Goal: Task Accomplishment & Management: Manage account settings

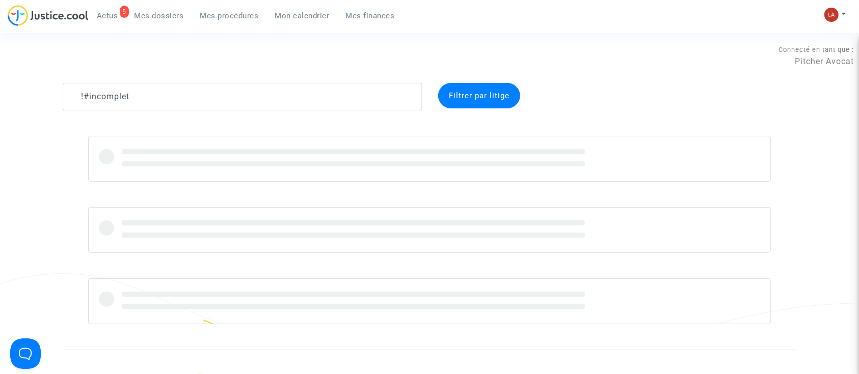
click at [106, 111] on complex-dispute-list "!#incomplet Filtrer par litige" at bounding box center [430, 203] width 734 height 241
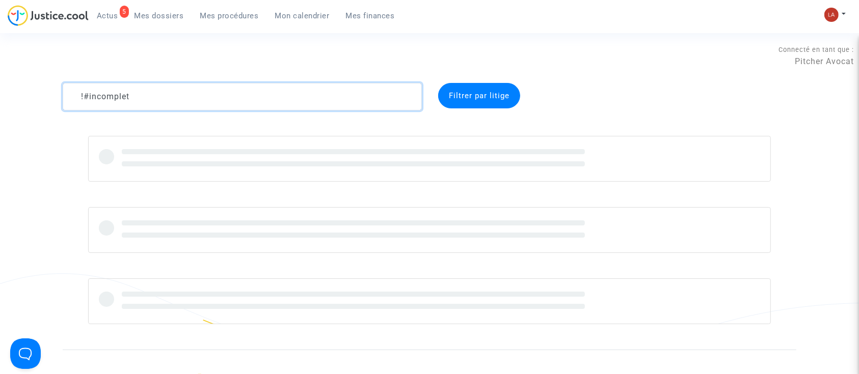
click at [96, 99] on textarea at bounding box center [242, 97] width 359 height 28
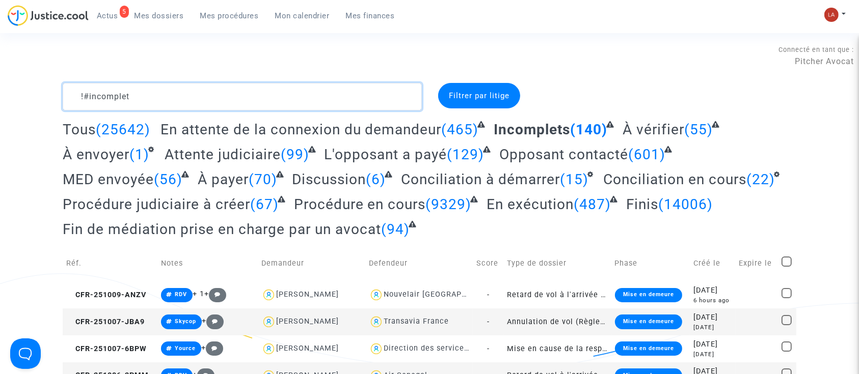
click at [96, 99] on textarea at bounding box center [242, 97] width 359 height 28
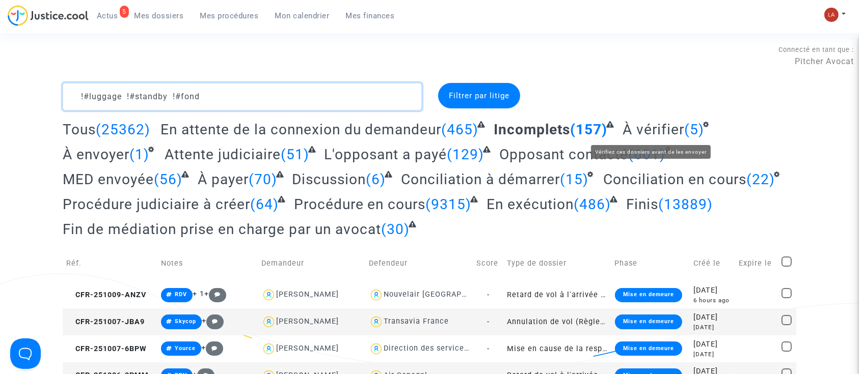
type textarea "!#luggage !#standby !#fond"
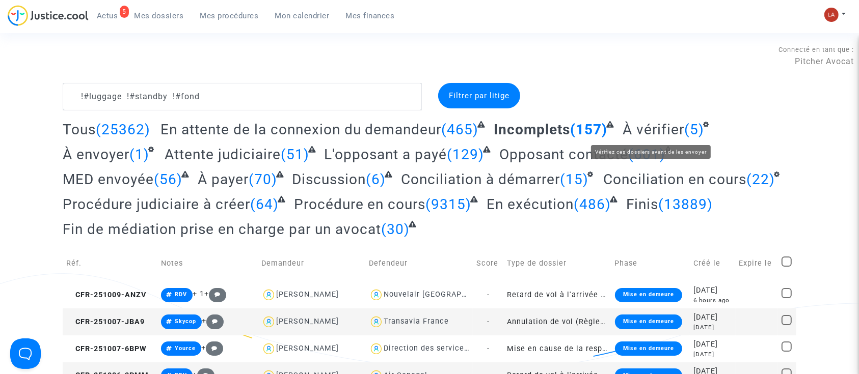
click at [657, 124] on span "À vérifier" at bounding box center [654, 129] width 62 height 17
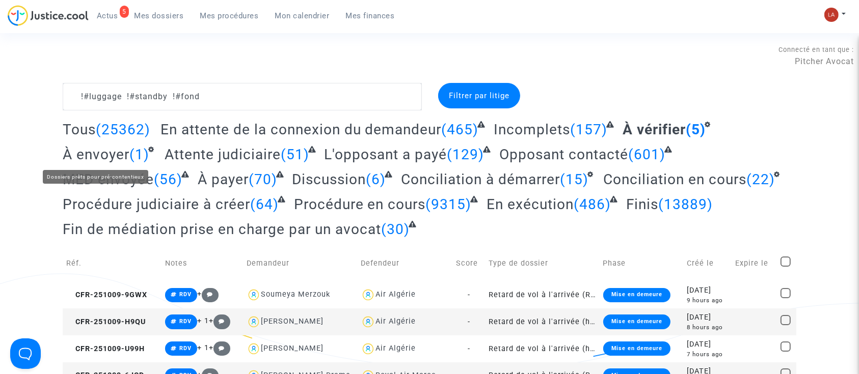
click at [88, 151] on span "À envoyer" at bounding box center [96, 154] width 67 height 17
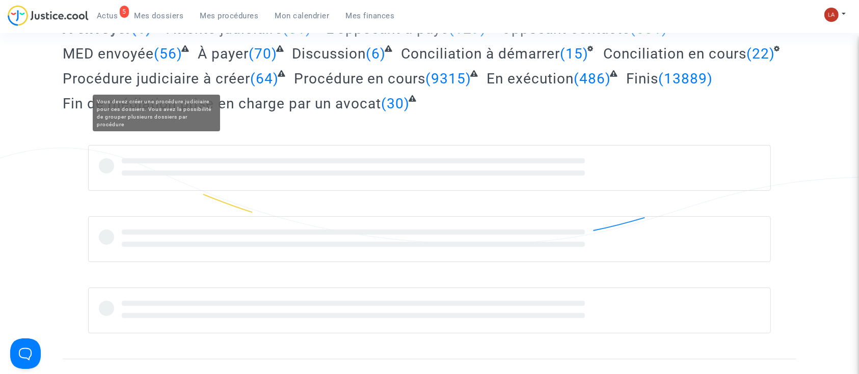
scroll to position [126, 0]
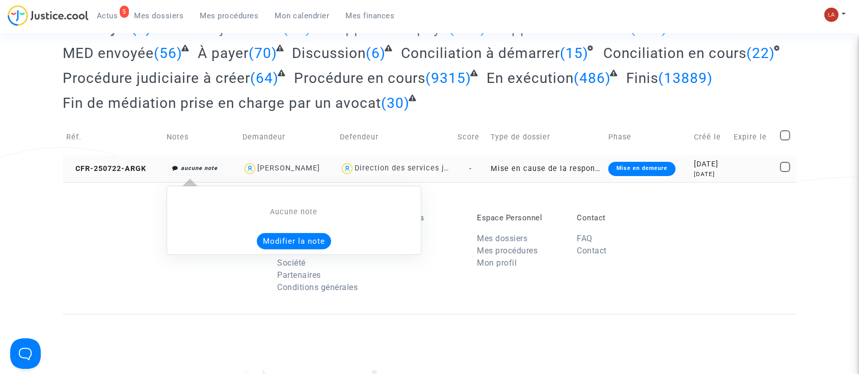
click at [272, 234] on button "Modifier la note" at bounding box center [294, 241] width 74 height 16
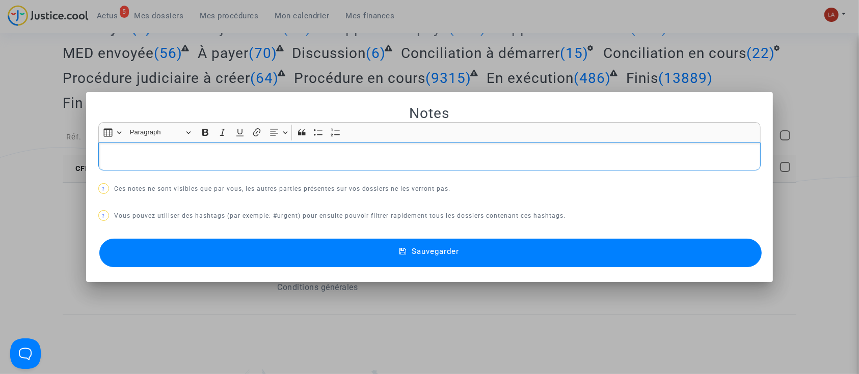
scroll to position [0, 0]
click at [272, 234] on div "Notes Rich Text Editor Insert table Insert table Heading Paragraph Paragraph He…" at bounding box center [429, 187] width 663 height 166
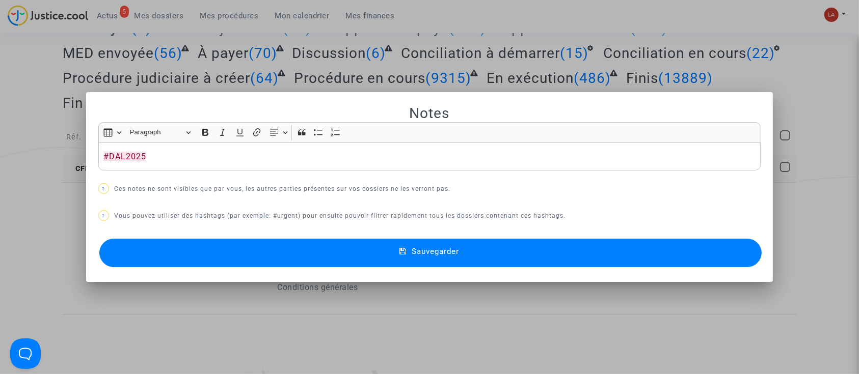
click at [245, 266] on button "Sauvegarder" at bounding box center [430, 253] width 663 height 29
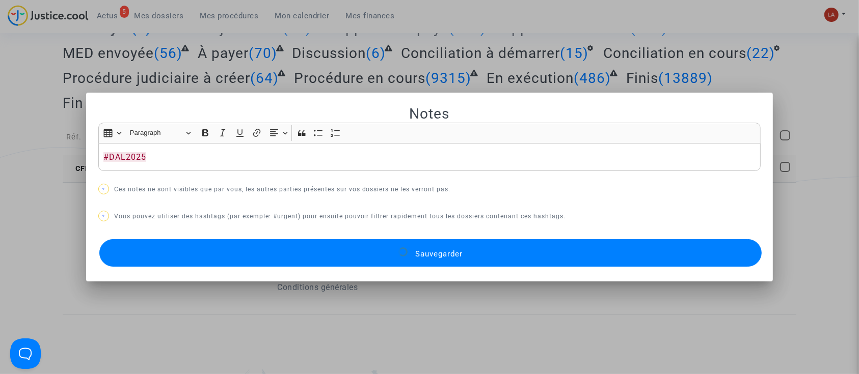
click at [196, 264] on button "Sauvegarder" at bounding box center [430, 253] width 663 height 28
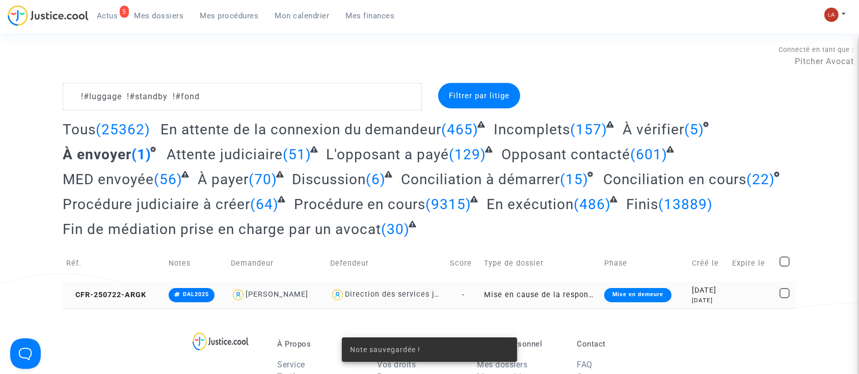
scroll to position [126, 0]
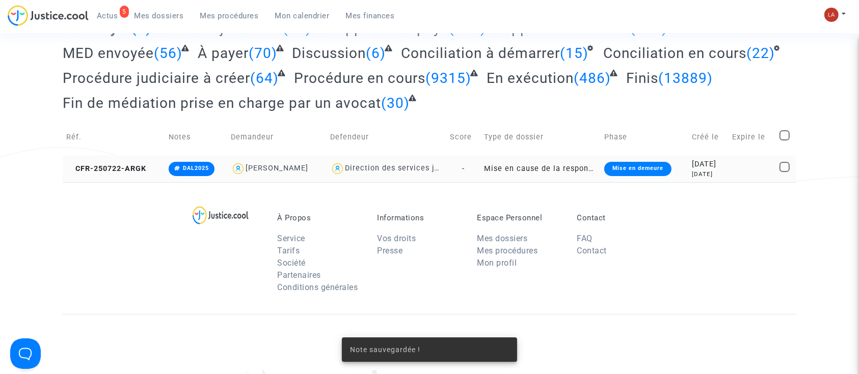
click at [287, 173] on div "Sarah Karkaba" at bounding box center [277, 168] width 92 height 15
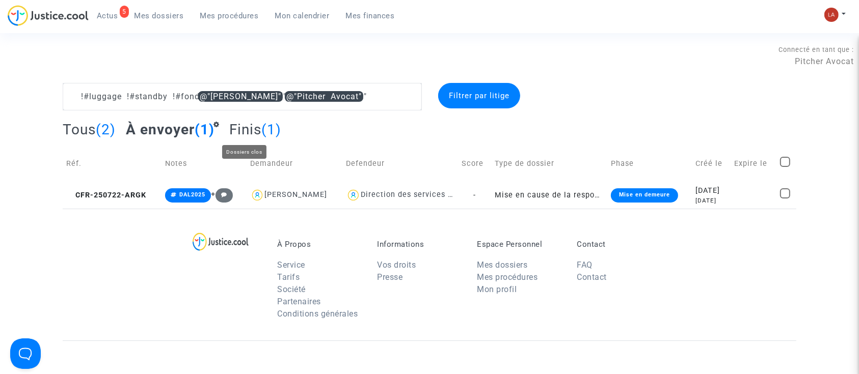
click at [242, 127] on span "Finis" at bounding box center [245, 129] width 32 height 17
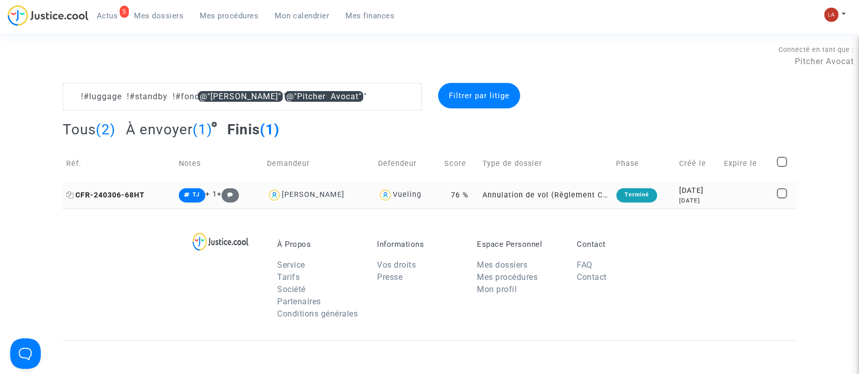
click at [120, 194] on span "CFR-240306-68HT" at bounding box center [105, 195] width 78 height 9
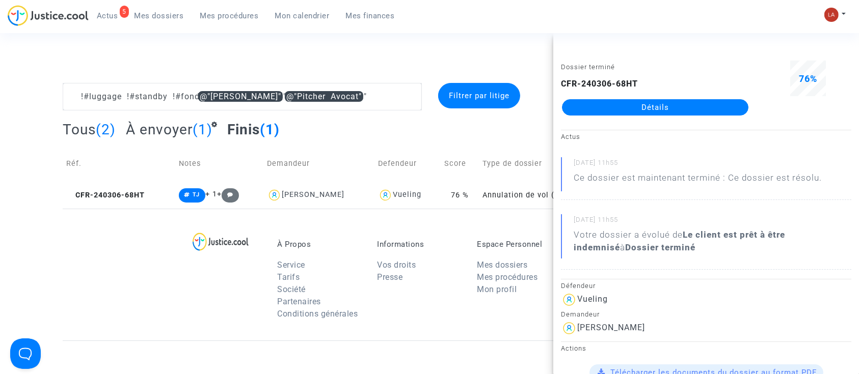
drag, startPoint x: 642, startPoint y: 332, endPoint x: 577, endPoint y: 327, distance: 65.4
click at [577, 327] on div "Sarah Karkaba" at bounding box center [706, 328] width 290 height 16
copy div "Sarah Karkaba"
click at [154, 133] on span "À envoyer" at bounding box center [159, 129] width 67 height 17
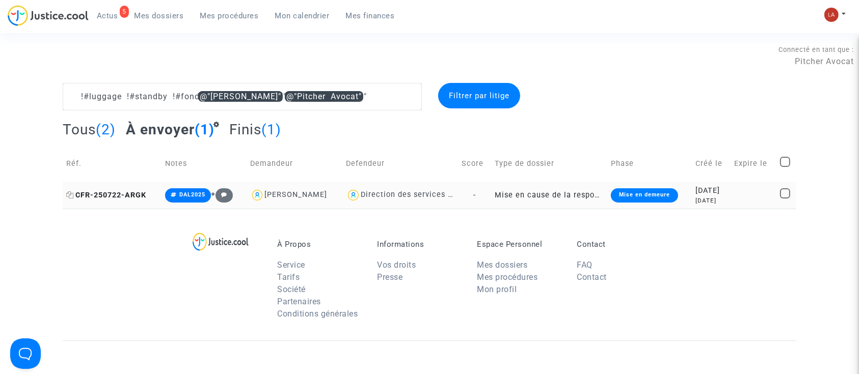
click at [127, 192] on span "CFR-250722-ARGK" at bounding box center [106, 195] width 80 height 9
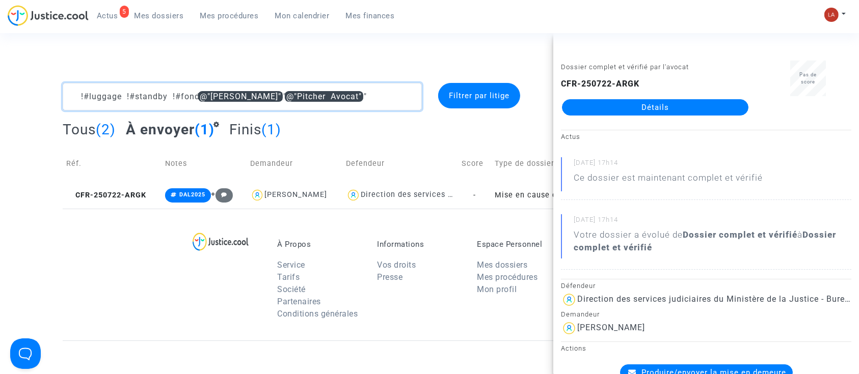
click at [373, 104] on textarea at bounding box center [242, 97] width 359 height 28
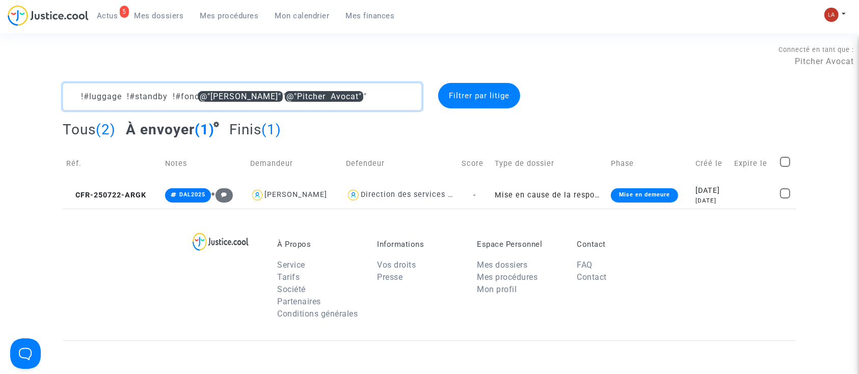
click at [373, 104] on textarea at bounding box center [242, 97] width 359 height 28
click at [240, 106] on textarea at bounding box center [242, 97] width 359 height 28
drag, startPoint x: 204, startPoint y: 95, endPoint x: 547, endPoint y: 78, distance: 343.7
click at [547, 78] on section "Connecté en tant que : Pitcher Avocat !#luggage !#standby !#fond @"Sarah Karkab…" at bounding box center [429, 293] width 859 height 587
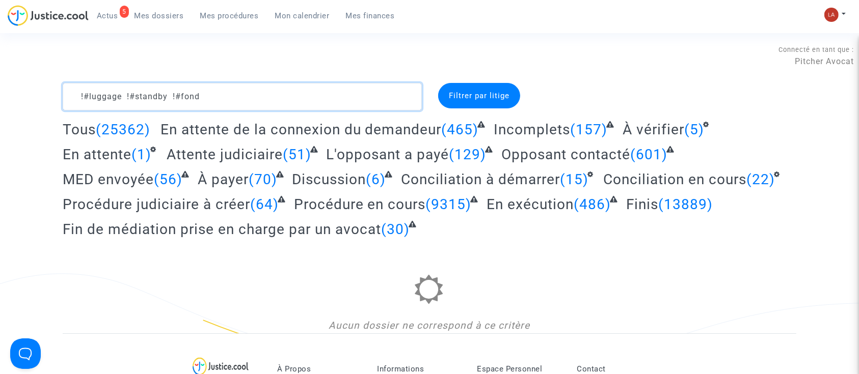
type textarea "!#luggage !#standby !#fond"
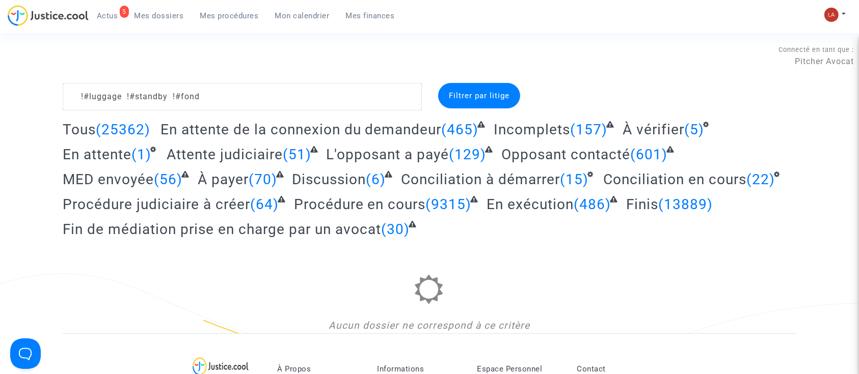
click at [184, 201] on span "Procédure judiciaire à créer" at bounding box center [156, 204] width 187 height 17
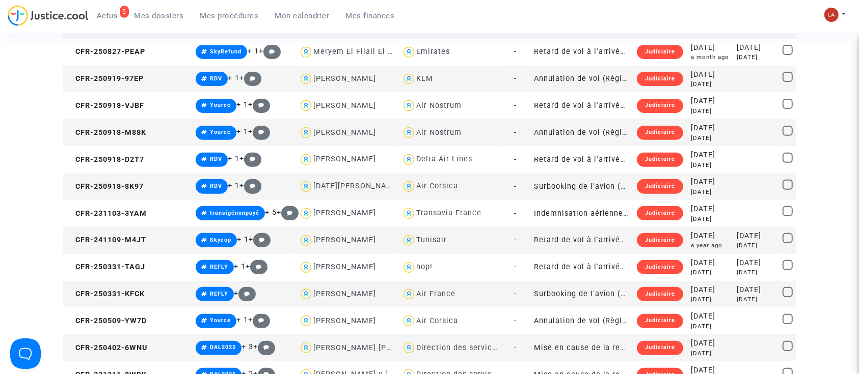
scroll to position [353, 0]
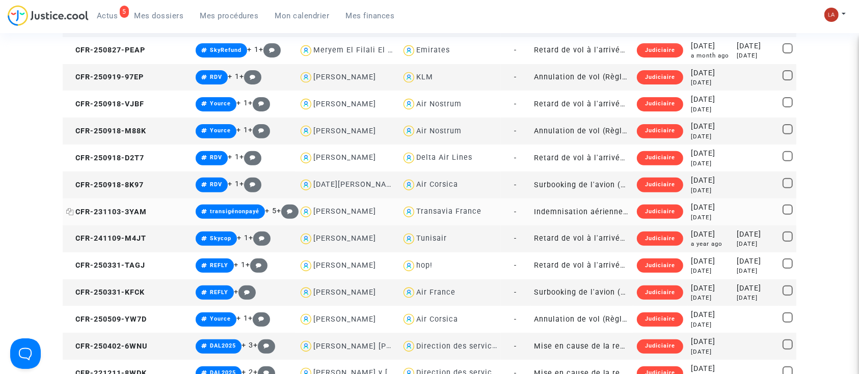
click at [140, 214] on span "CFR-231103-3YAM" at bounding box center [106, 212] width 80 height 9
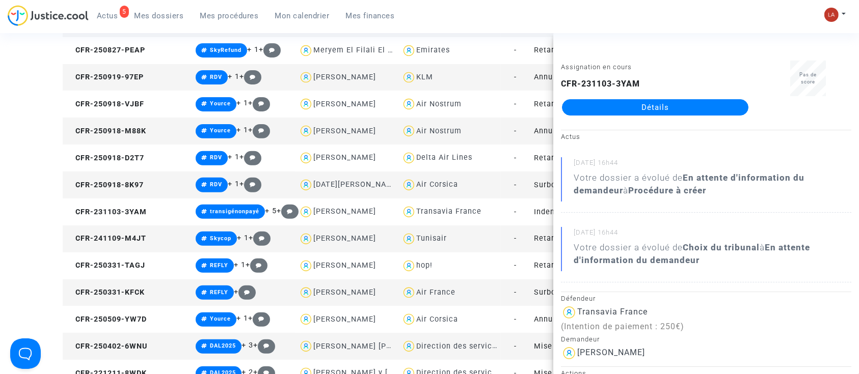
drag, startPoint x: 614, startPoint y: 97, endPoint x: 631, endPoint y: 108, distance: 19.9
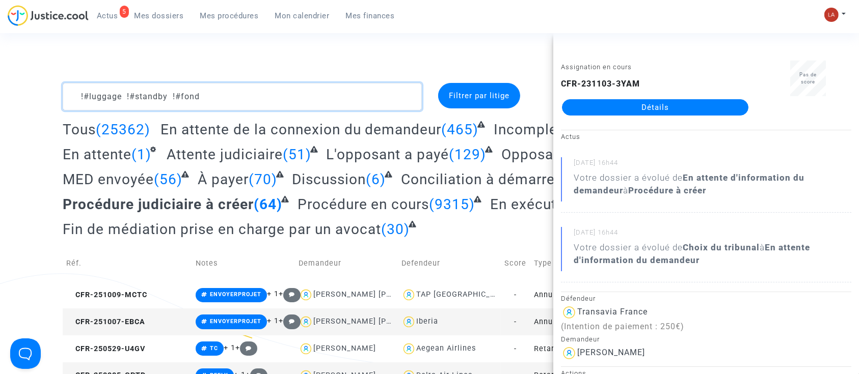
click at [127, 101] on textarea at bounding box center [242, 97] width 359 height 28
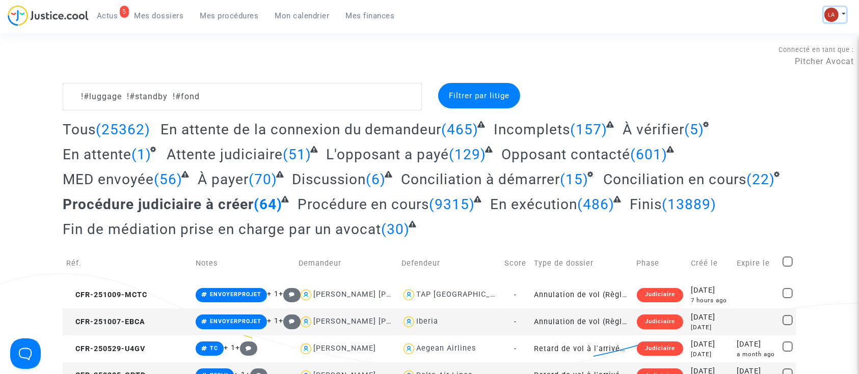
click at [830, 12] on img at bounding box center [831, 15] width 14 height 14
click at [793, 47] on link "Changer de compte" at bounding box center [794, 52] width 103 height 16
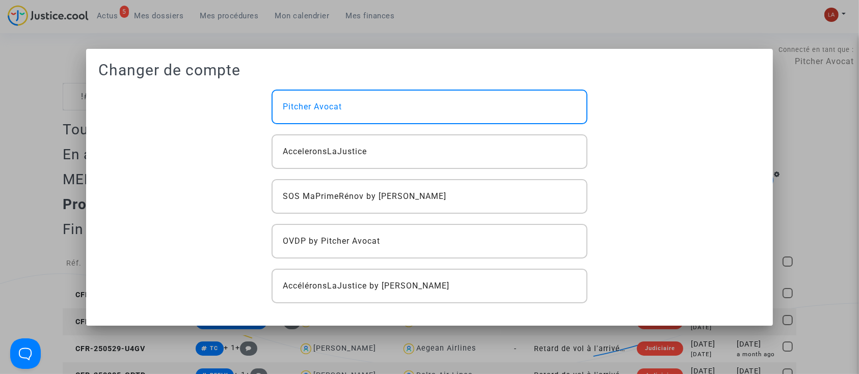
click at [665, 28] on div at bounding box center [429, 187] width 859 height 374
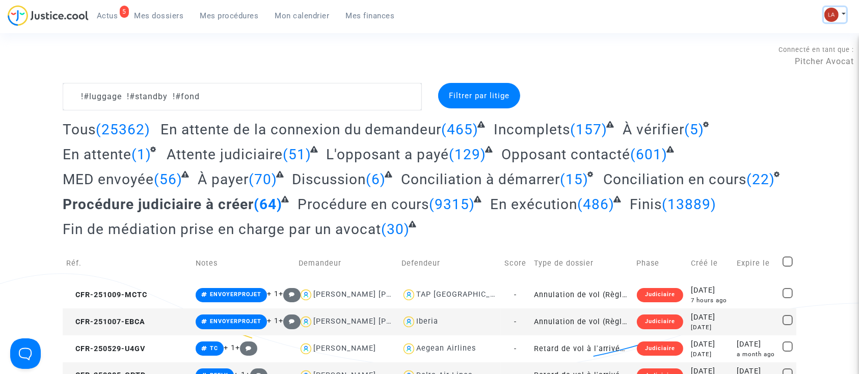
click at [833, 9] on img at bounding box center [831, 15] width 14 height 14
click at [787, 67] on link "Paramètres" at bounding box center [794, 69] width 103 height 16
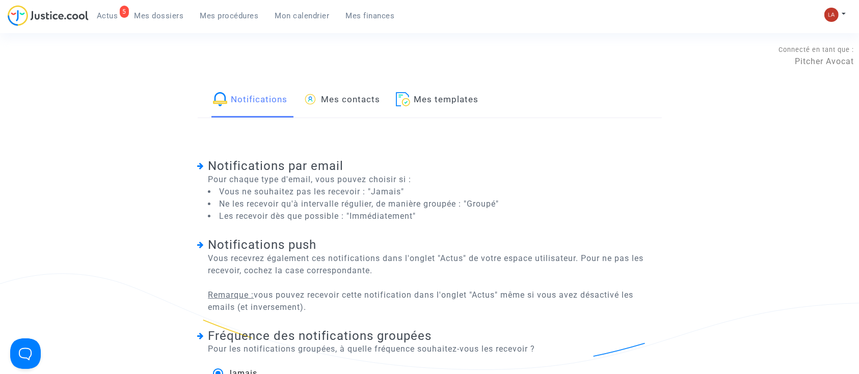
click at [370, 104] on link "Mes contacts" at bounding box center [341, 100] width 77 height 35
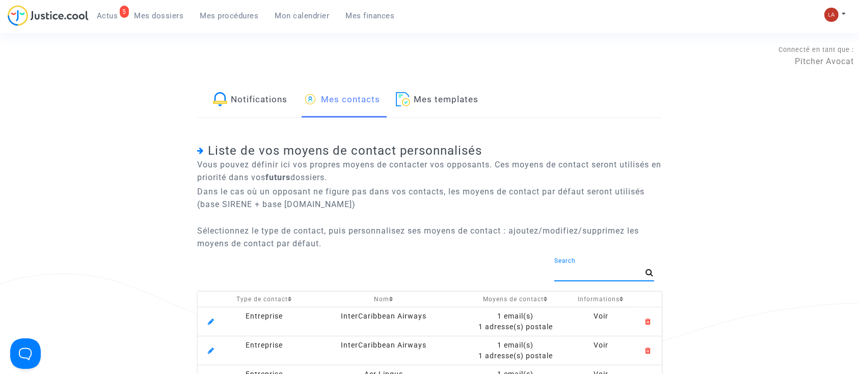
click at [623, 271] on input "Search" at bounding box center [600, 272] width 92 height 9
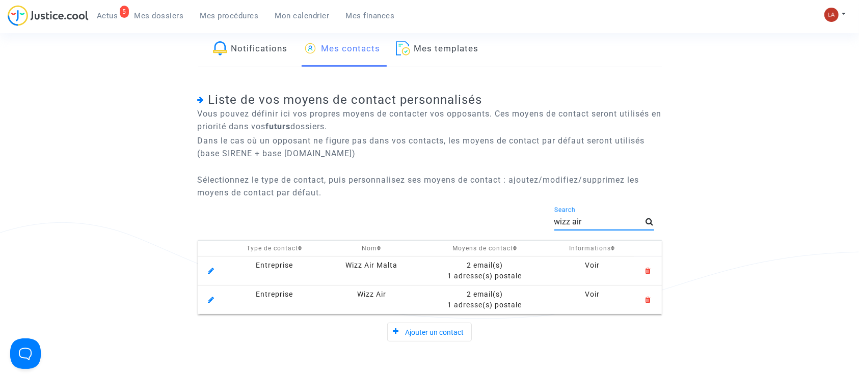
scroll to position [51, 0]
type input "wizz air"
click at [464, 303] on div "1 adresse(s) postale" at bounding box center [485, 305] width 124 height 11
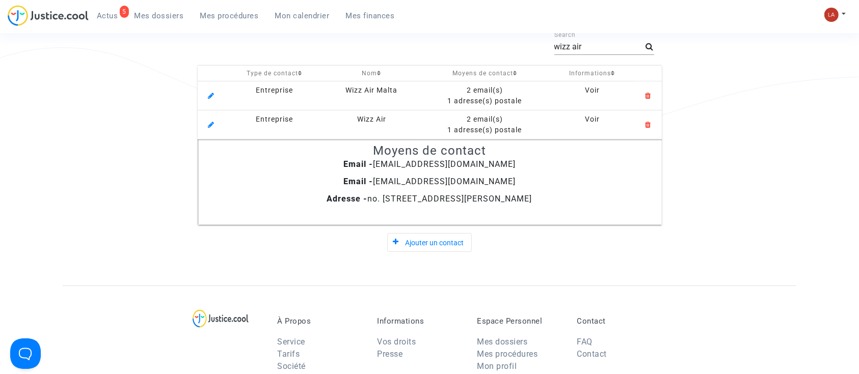
scroll to position [227, 0]
click at [211, 124] on icon at bounding box center [211, 122] width 6 height 9
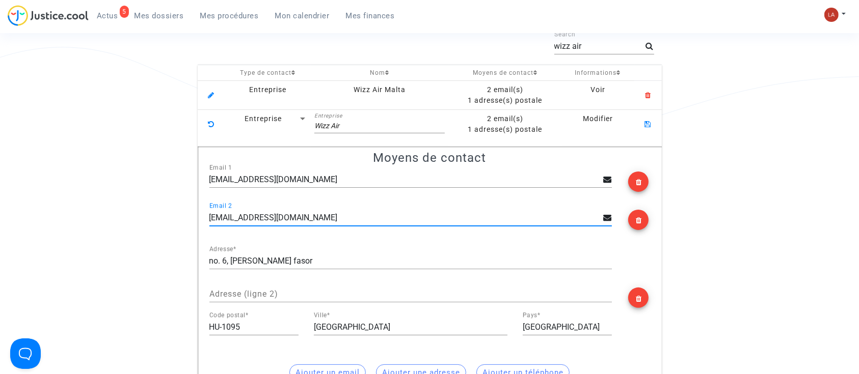
scroll to position [280, 0]
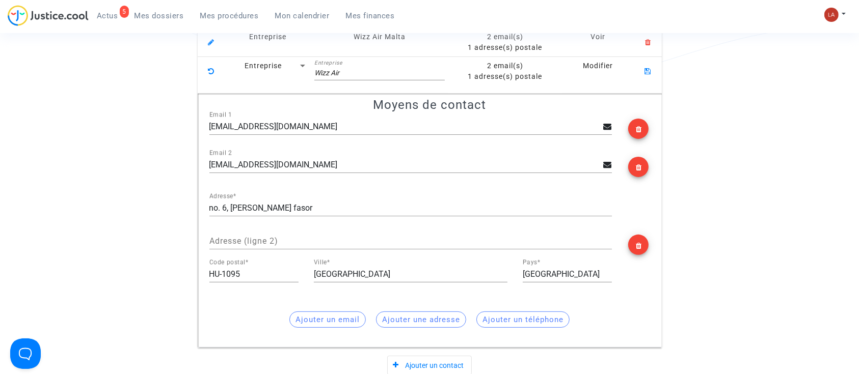
click at [221, 271] on div "HU-1095 Code postal *" at bounding box center [253, 271] width 89 height 23
click at [221, 279] on input "HU-1095" at bounding box center [253, 274] width 89 height 9
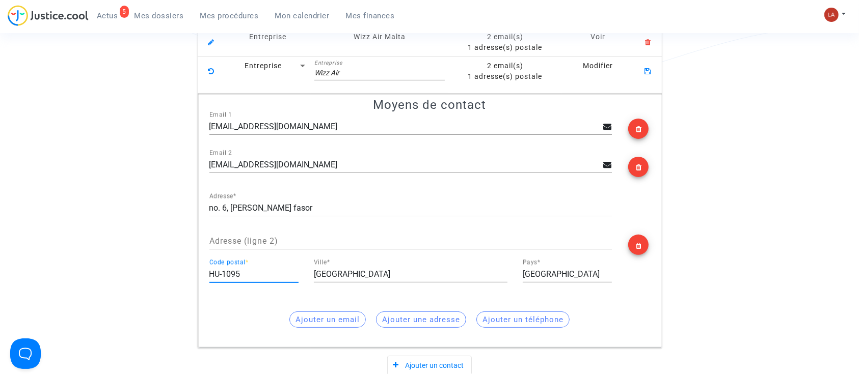
paste input "-1103"
type input "H-1103"
click at [250, 210] on input "no. 6, Lechner Ödön fasor" at bounding box center [410, 208] width 402 height 9
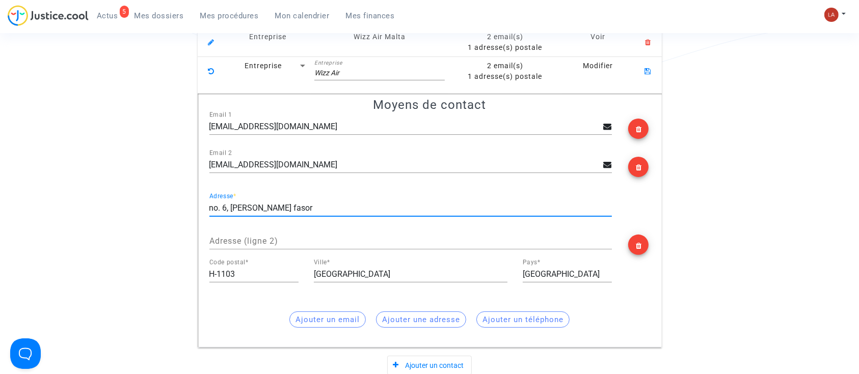
click at [250, 210] on input "no. 6, Lechner Ödön fasor" at bounding box center [410, 208] width 402 height 9
paste input "Kőér street 2/A"
type input "Kőér street 2/A"
click at [280, 237] on input "Adresse (ligne 2)" at bounding box center [410, 241] width 402 height 9
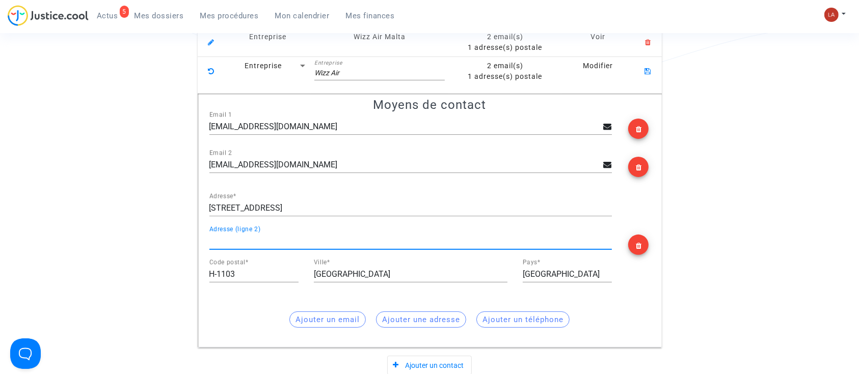
paste input "Building B, II-V."
type input "Building B, II-V."
click at [648, 75] on mat-icon at bounding box center [648, 71] width 12 height 12
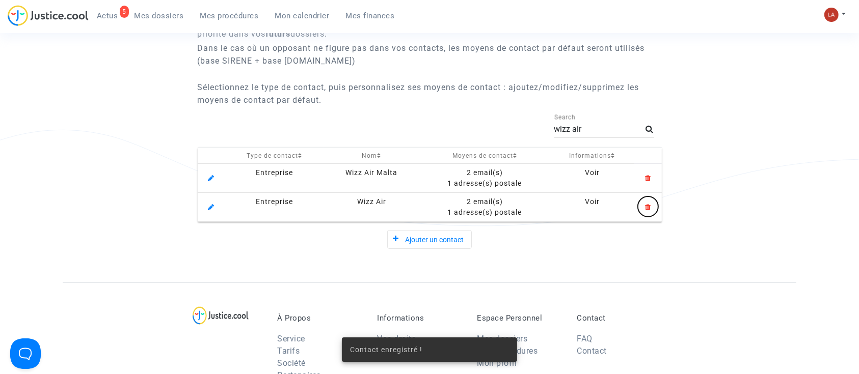
scroll to position [143, 0]
click at [429, 206] on div "2 email(s)" at bounding box center [485, 203] width 124 height 11
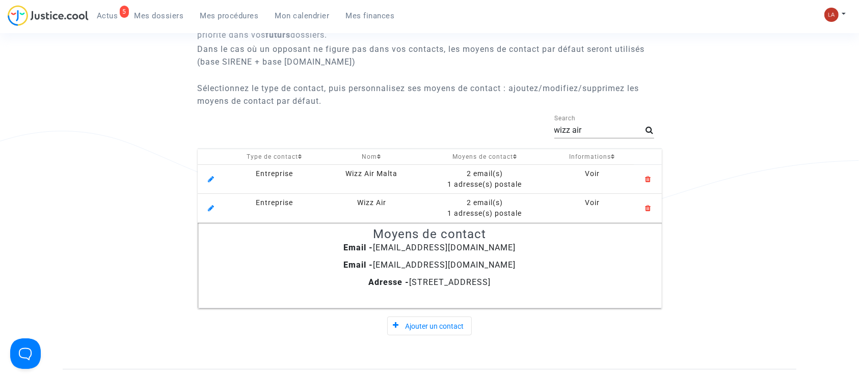
click at [153, 17] on span "Mes dossiers" at bounding box center [158, 15] width 49 height 9
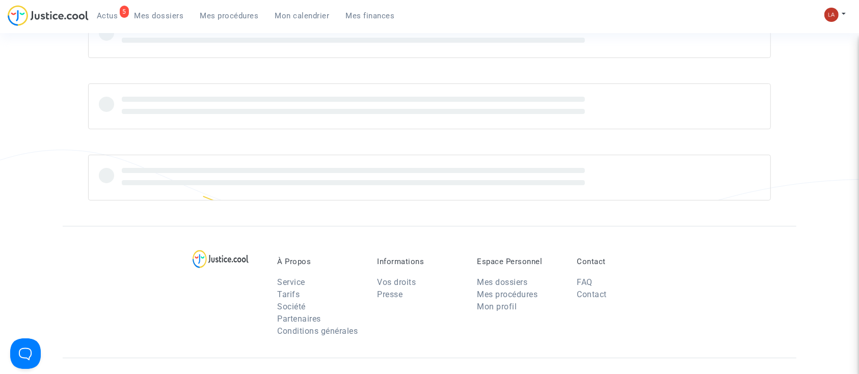
scroll to position [143, 0]
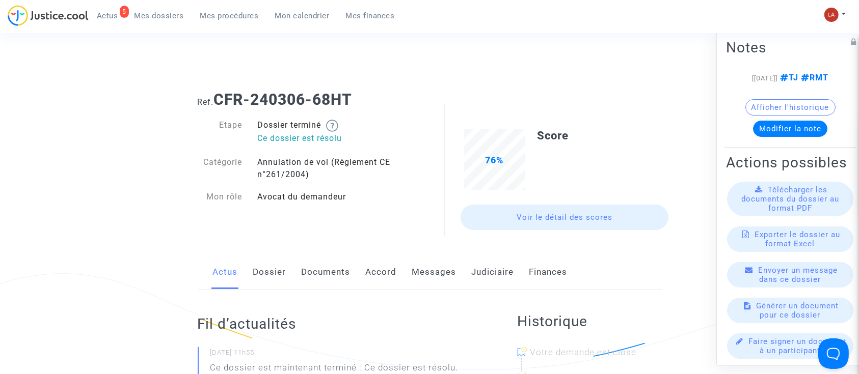
click at [474, 274] on link "Judiciaire" at bounding box center [493, 273] width 42 height 34
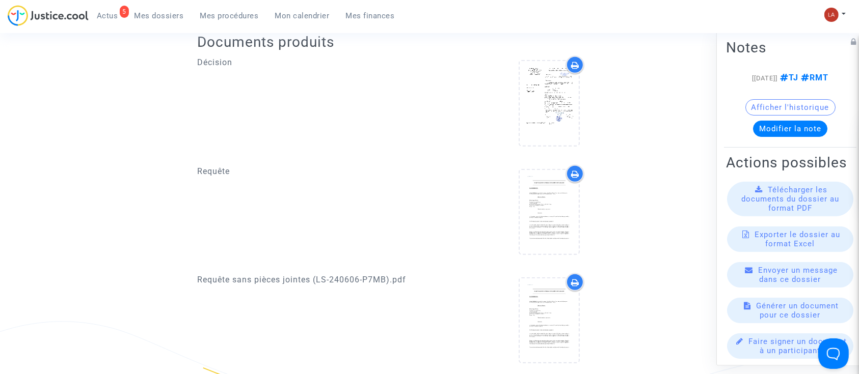
scroll to position [429, 0]
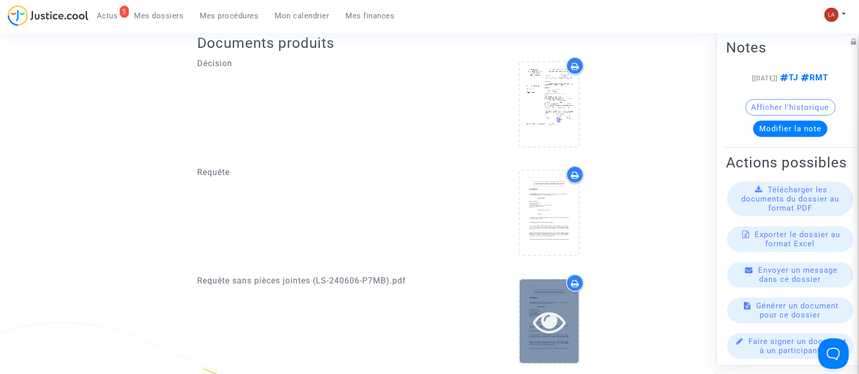
click at [558, 316] on icon at bounding box center [549, 322] width 33 height 33
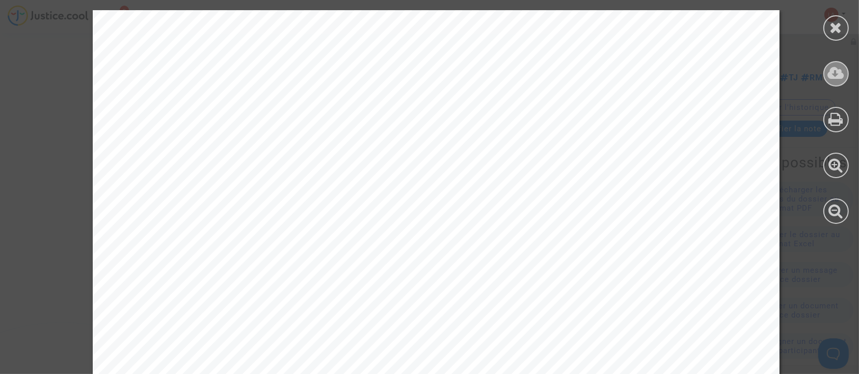
click at [838, 66] on icon at bounding box center [836, 73] width 17 height 15
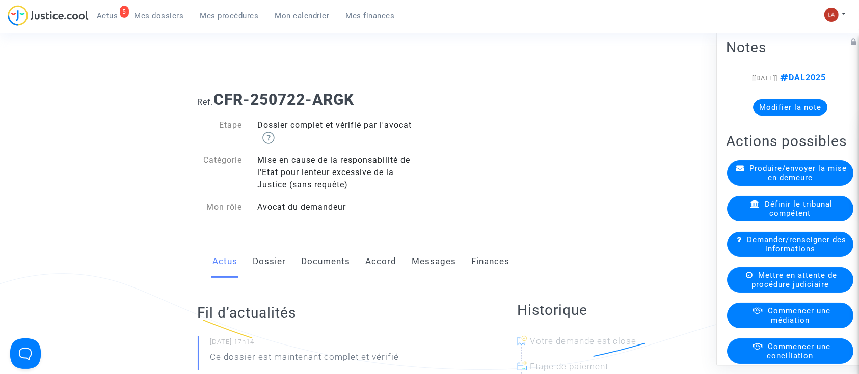
click at [309, 249] on link "Documents" at bounding box center [326, 262] width 49 height 34
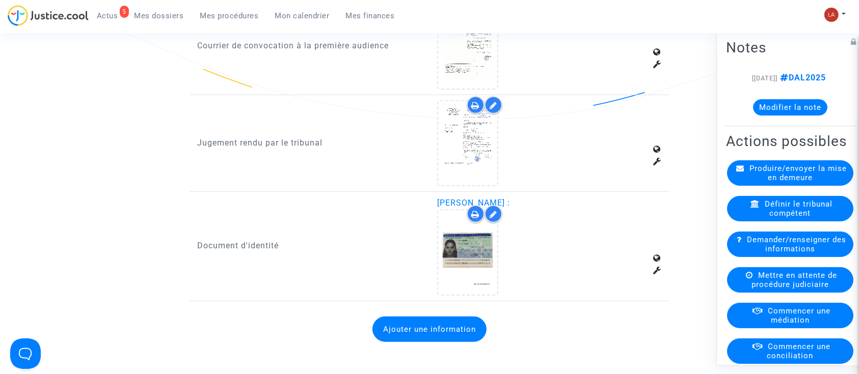
scroll to position [734, 0]
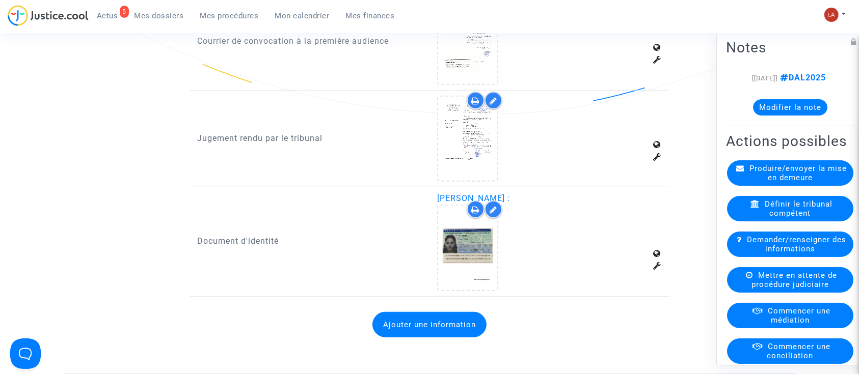
click at [414, 323] on button "Ajouter une information" at bounding box center [429, 324] width 114 height 25
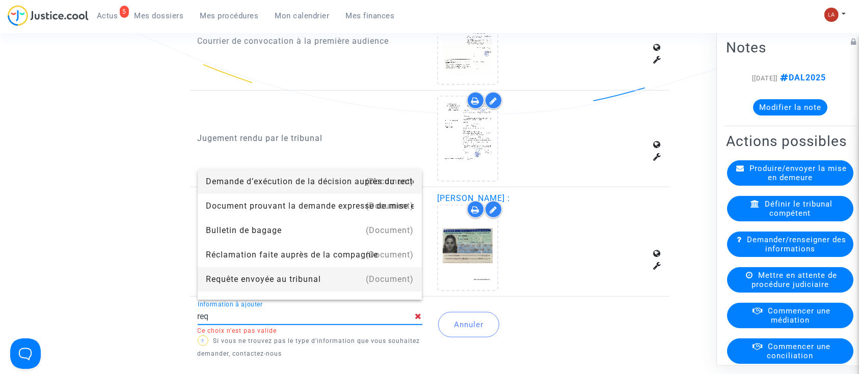
click at [256, 282] on div "Requête envoyée au tribunal" at bounding box center [310, 279] width 208 height 24
type input "Requête envoyée au tribunal"
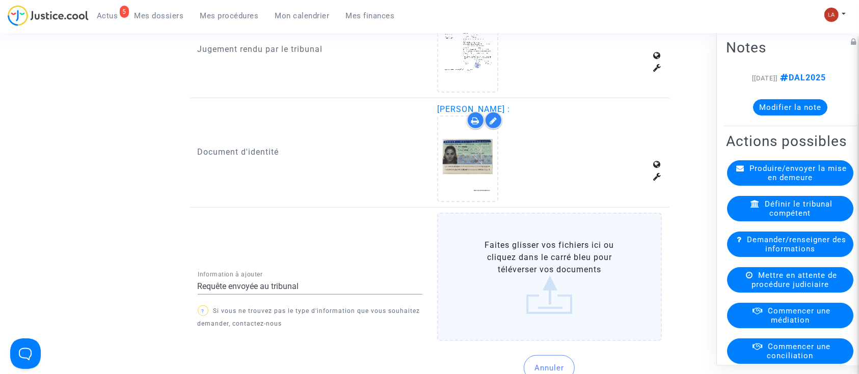
scroll to position [823, 0]
click at [551, 271] on label "Faites glisser vos fichiers ici ou cliquez dans le carré bleu pour téléverser v…" at bounding box center [549, 276] width 225 height 128
click at [0, 0] on input "Faites glisser vos fichiers ici ou cliquez dans le carré bleu pour téléverser v…" at bounding box center [0, 0] width 0 height 0
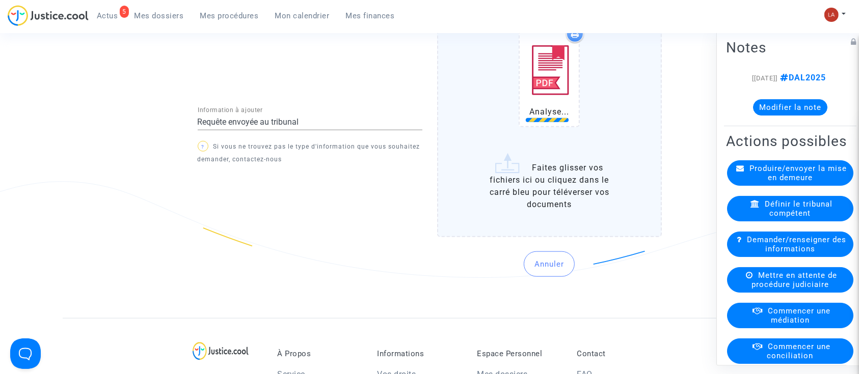
scroll to position [1060, 0]
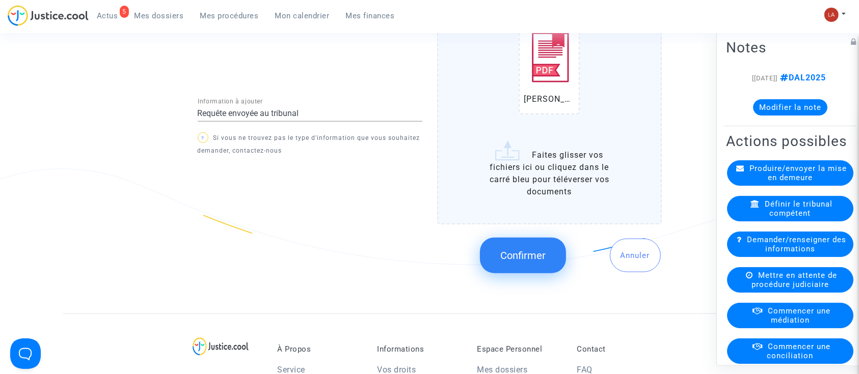
click at [518, 245] on button "Confirmer" at bounding box center [523, 256] width 86 height 36
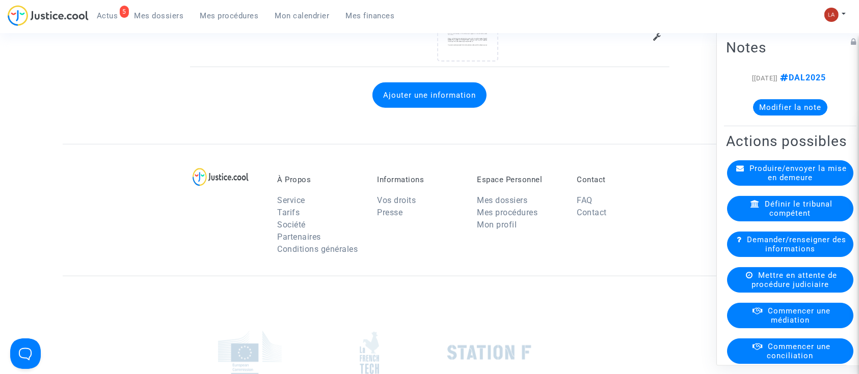
click at [784, 325] on span "Commencer une médiation" at bounding box center [799, 316] width 63 height 18
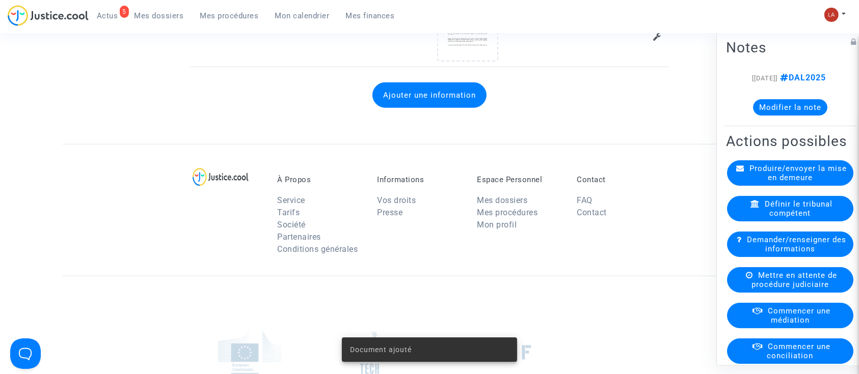
scroll to position [0, 0]
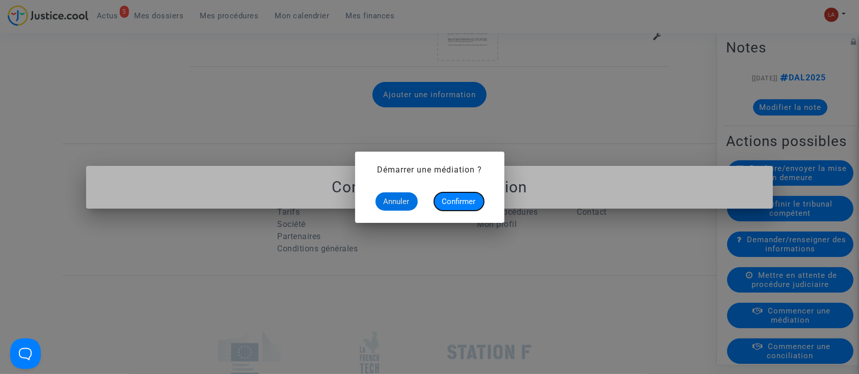
click at [452, 201] on span "Confirmer" at bounding box center [459, 201] width 34 height 9
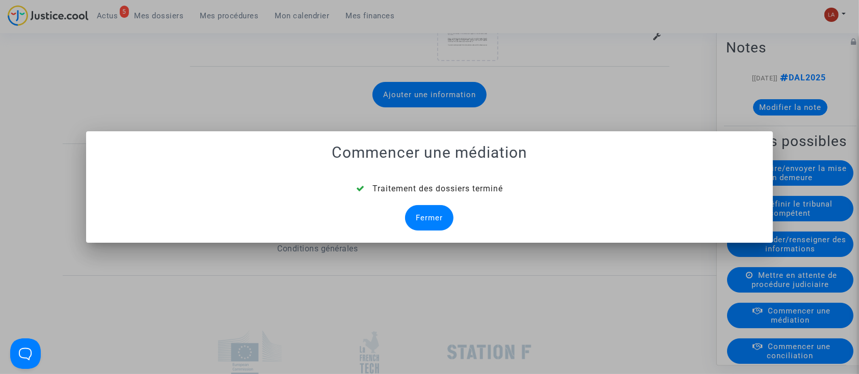
click at [425, 221] on div "Fermer" at bounding box center [429, 217] width 48 height 25
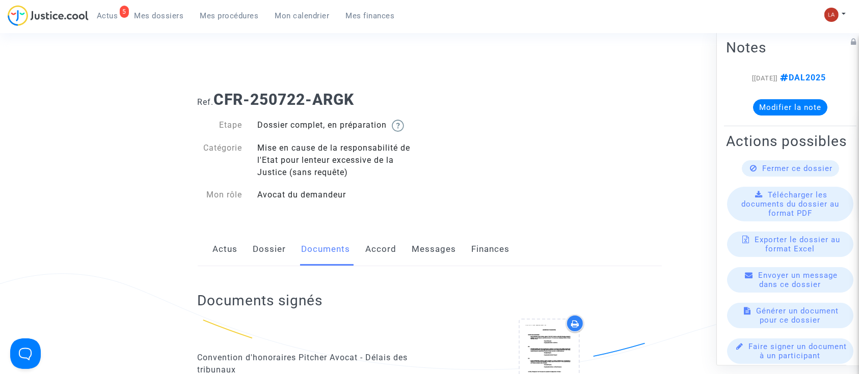
click at [142, 19] on span "Mes dossiers" at bounding box center [158, 15] width 49 height 9
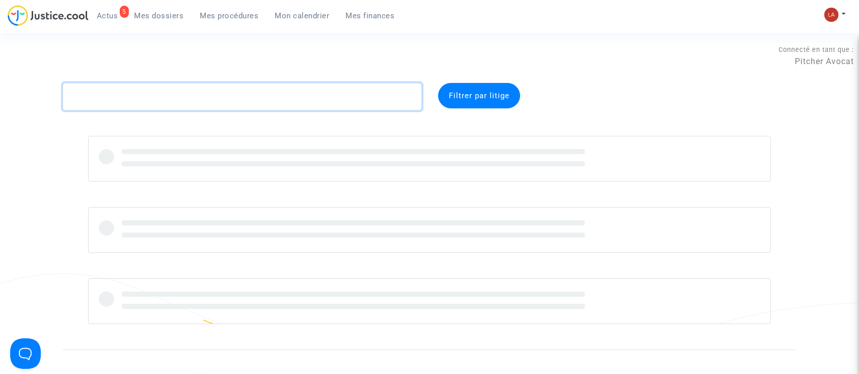
click at [187, 90] on textarea at bounding box center [242, 97] width 359 height 28
paste textarea "TWV9"
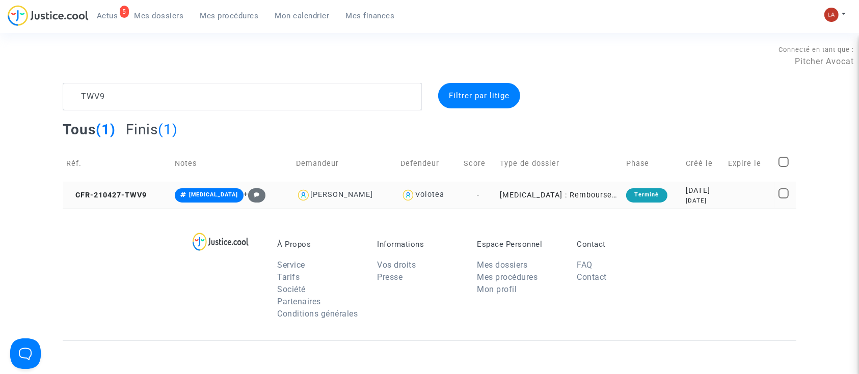
click at [137, 201] on td "CFR-210427-TWV9" at bounding box center [117, 195] width 109 height 27
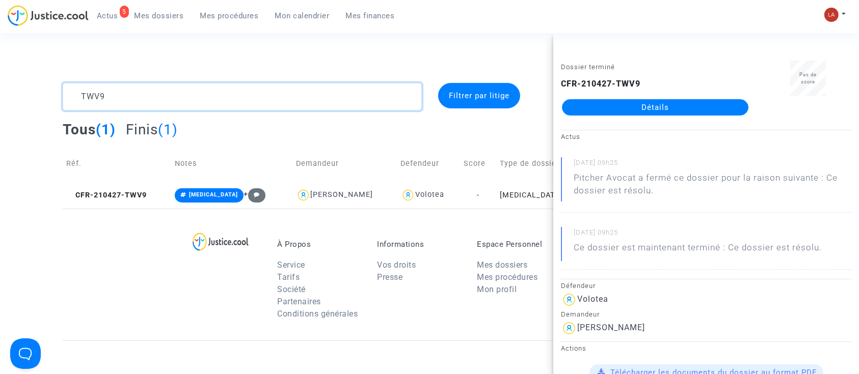
click at [104, 92] on textarea at bounding box center [242, 97] width 359 height 28
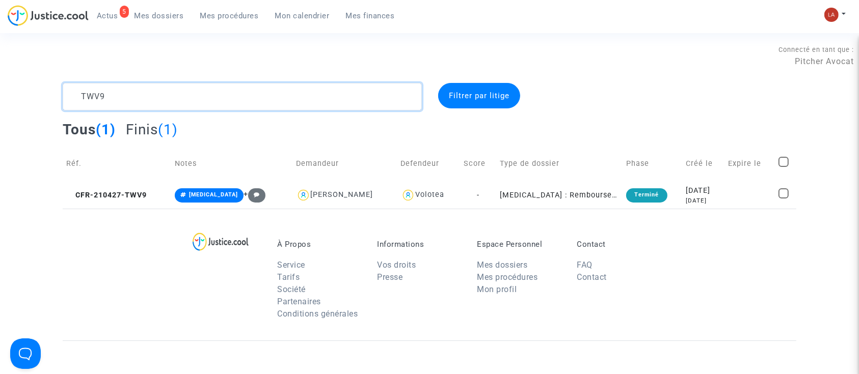
click at [104, 92] on textarea at bounding box center [242, 97] width 359 height 28
paste textarea "PTWA"
click at [104, 92] on textarea at bounding box center [242, 97] width 359 height 28
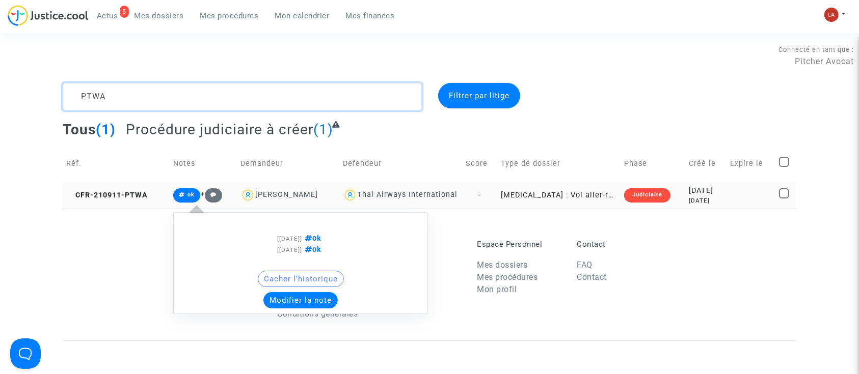
type textarea "PTWA"
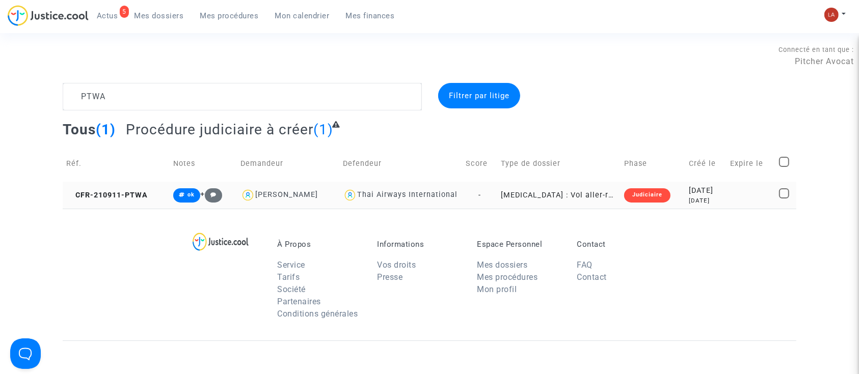
click at [125, 184] on td "CFR-210911-PTWA" at bounding box center [116, 195] width 107 height 27
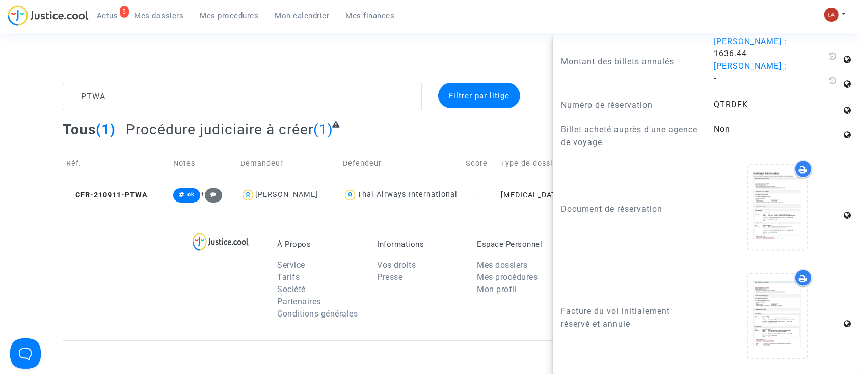
scroll to position [1378, 0]
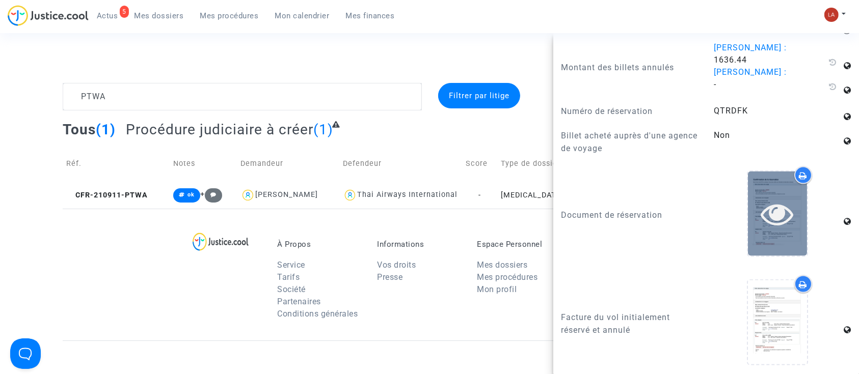
click at [773, 212] on icon at bounding box center [777, 214] width 33 height 33
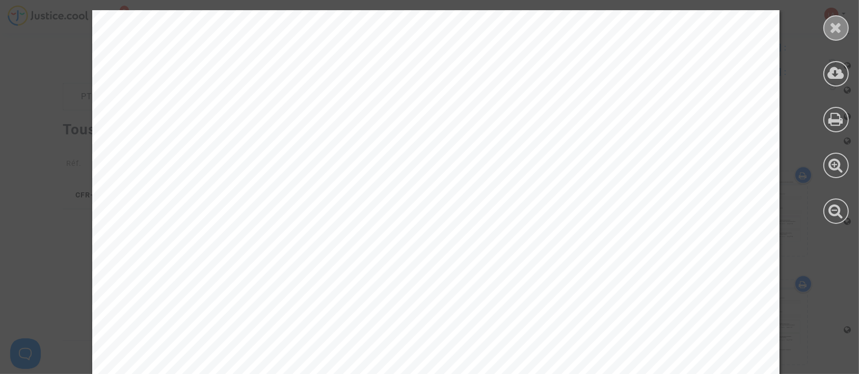
click at [835, 18] on div at bounding box center [835, 27] width 25 height 25
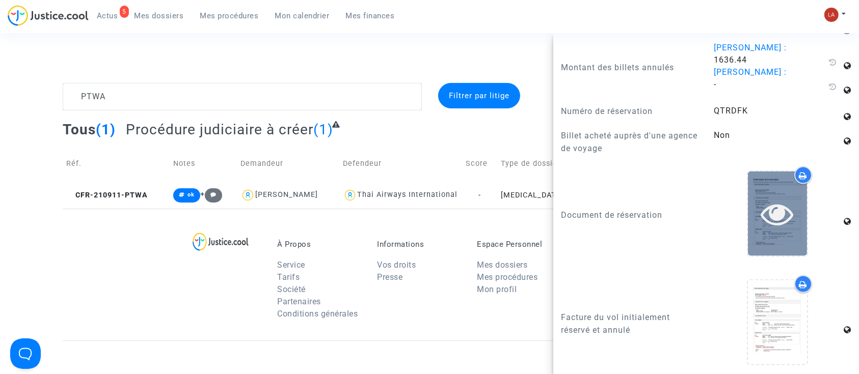
click at [776, 198] on icon at bounding box center [777, 214] width 33 height 33
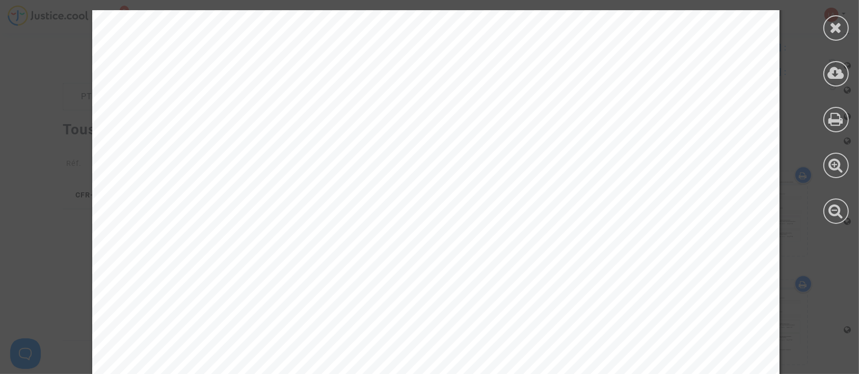
scroll to position [392, 0]
click at [841, 32] on icon at bounding box center [836, 27] width 13 height 15
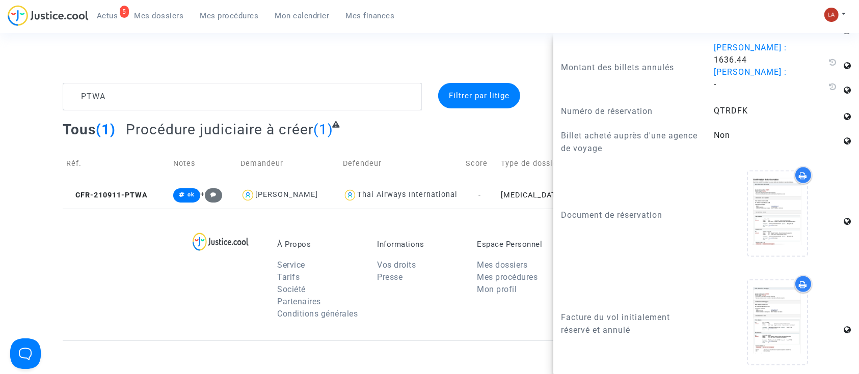
click at [228, 22] on link "Mes procédures" at bounding box center [229, 15] width 75 height 15
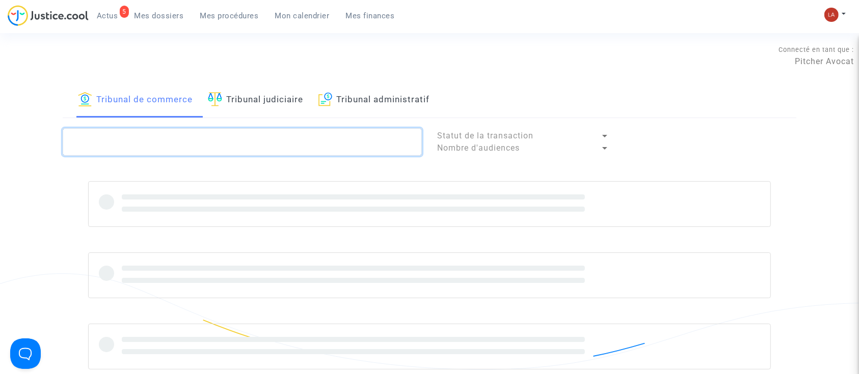
click at [167, 134] on textarea at bounding box center [242, 142] width 359 height 28
paste textarea "ADX8"
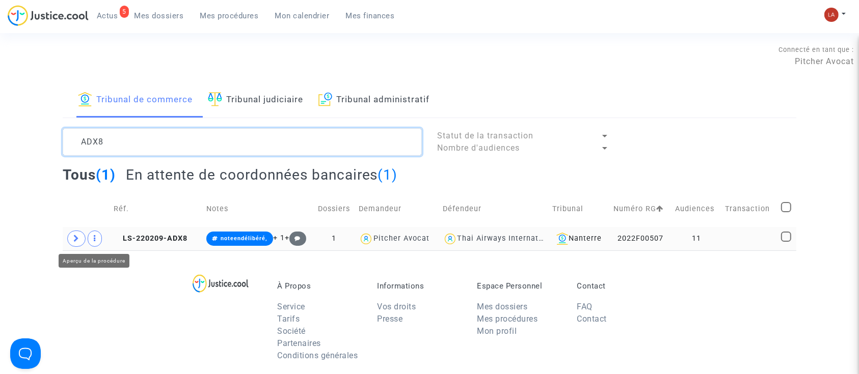
type textarea "ADX8"
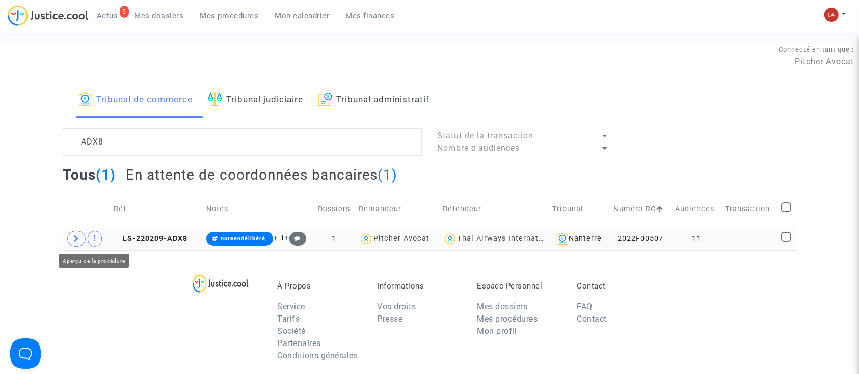
click at [79, 235] on span at bounding box center [76, 239] width 18 height 16
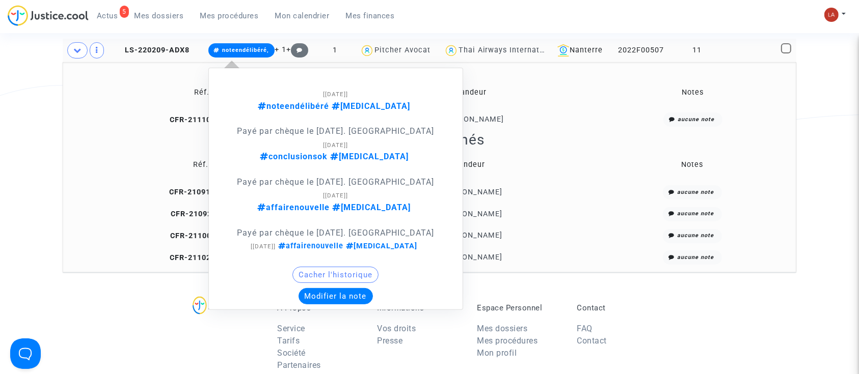
scroll to position [175, 0]
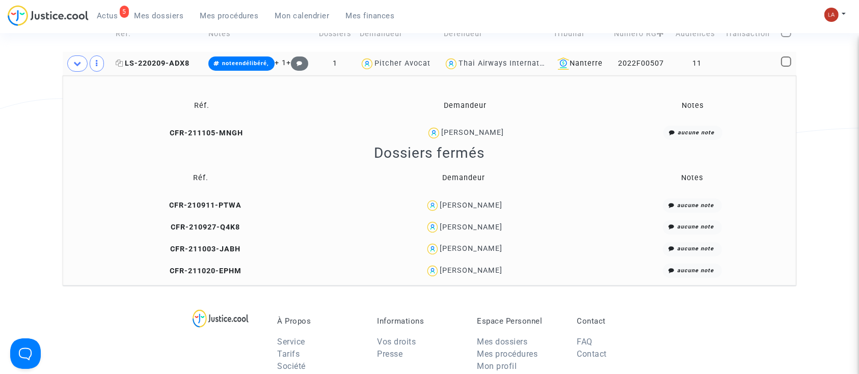
click at [169, 67] on span "LS-220209-ADX8" at bounding box center [153, 63] width 74 height 9
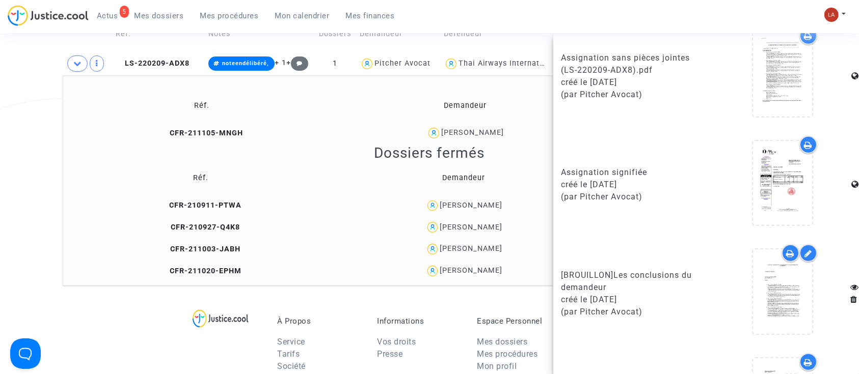
scroll to position [687, 0]
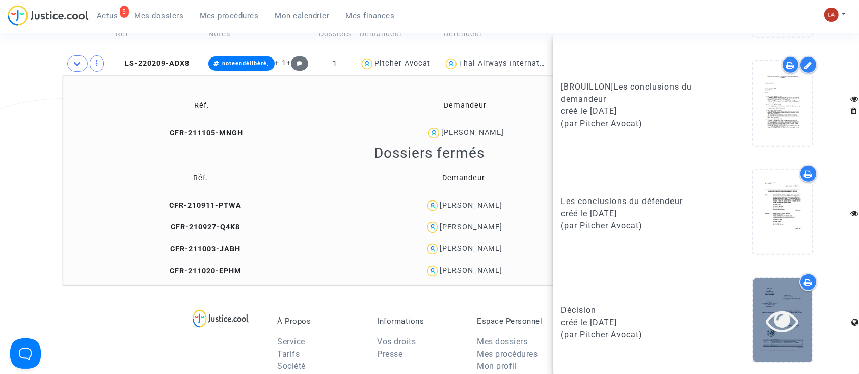
click at [769, 319] on icon at bounding box center [782, 321] width 33 height 33
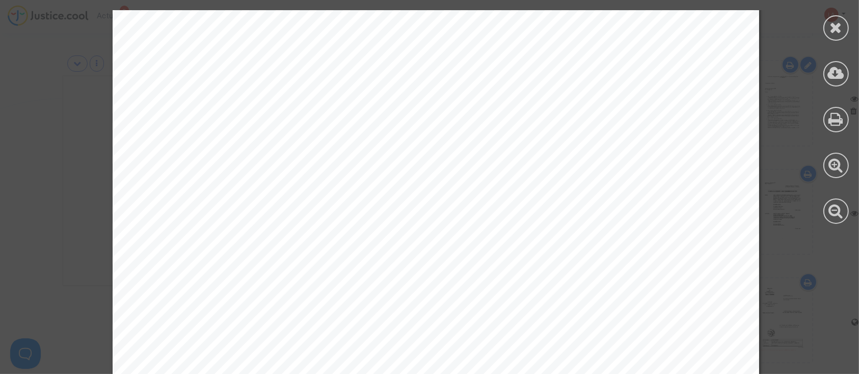
scroll to position [10633, 0]
click at [836, 24] on icon at bounding box center [836, 27] width 13 height 15
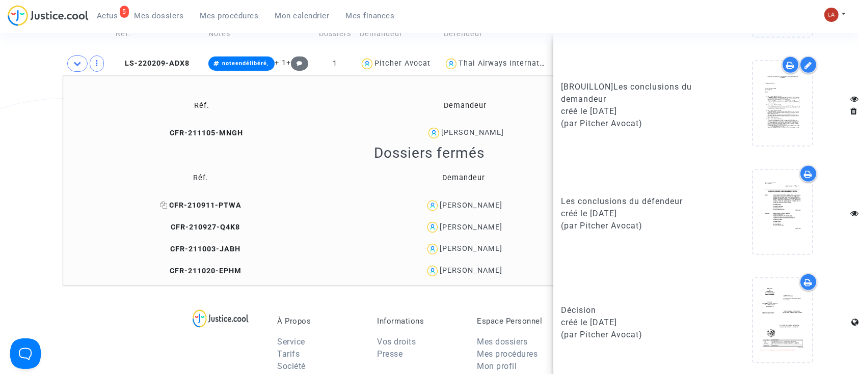
click at [203, 206] on span "CFR-210911-PTWA" at bounding box center [201, 205] width 82 height 9
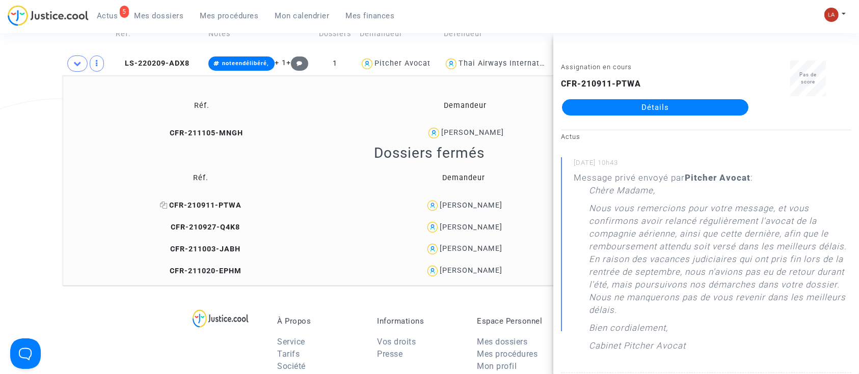
click at [193, 206] on span "CFR-210911-PTWA" at bounding box center [201, 205] width 82 height 9
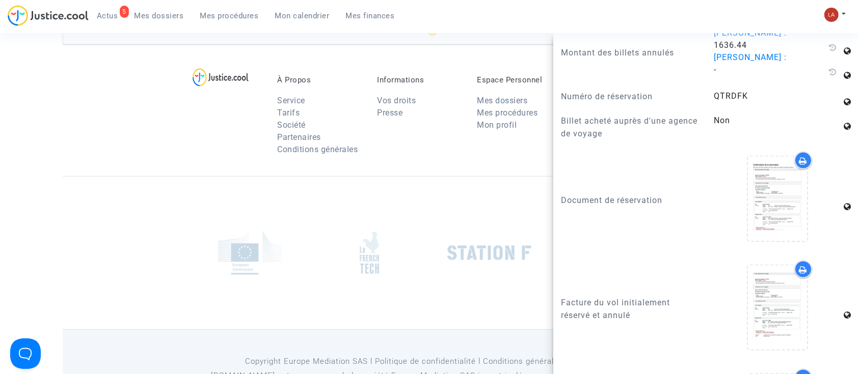
scroll to position [1375, 0]
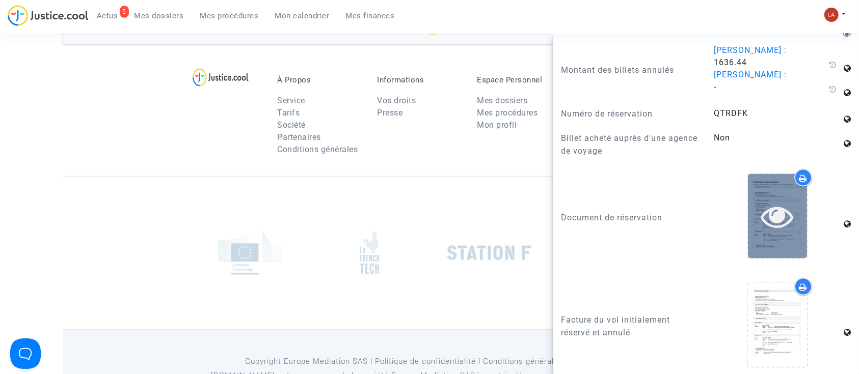
click at [766, 214] on icon at bounding box center [777, 216] width 33 height 33
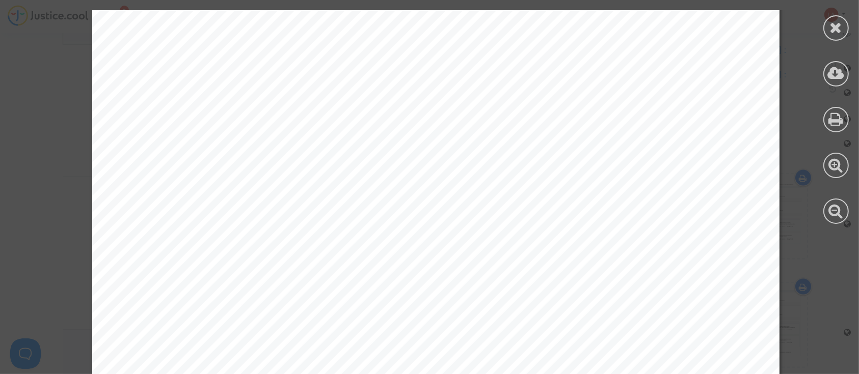
scroll to position [623, 0]
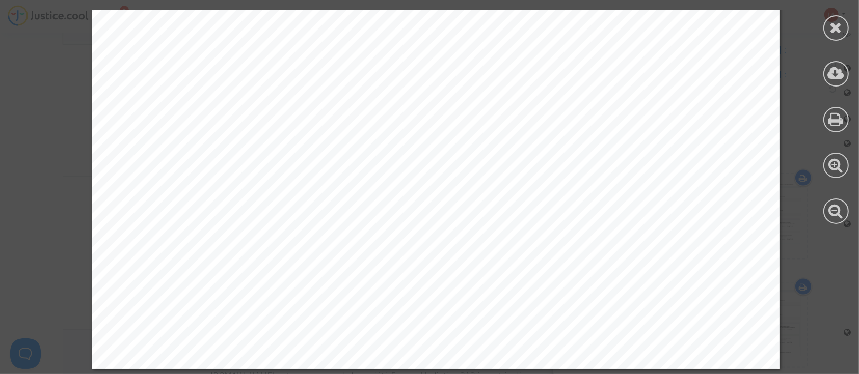
click at [826, 39] on div at bounding box center [836, 117] width 46 height 234
click at [827, 34] on div at bounding box center [835, 27] width 25 height 25
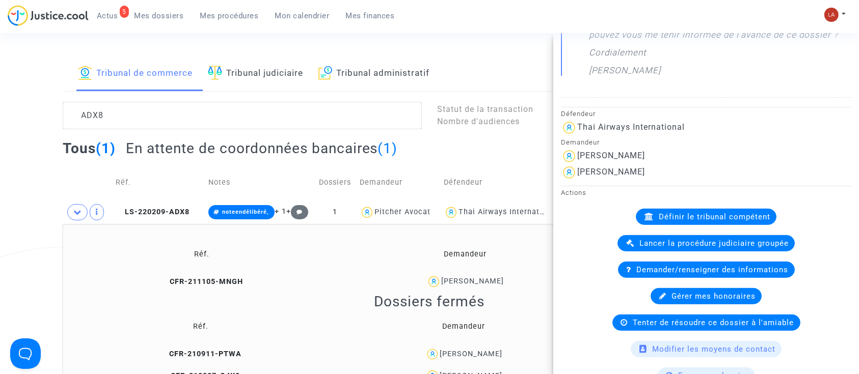
scroll to position [25, 0]
click at [167, 198] on td "Réf." at bounding box center [158, 184] width 93 height 36
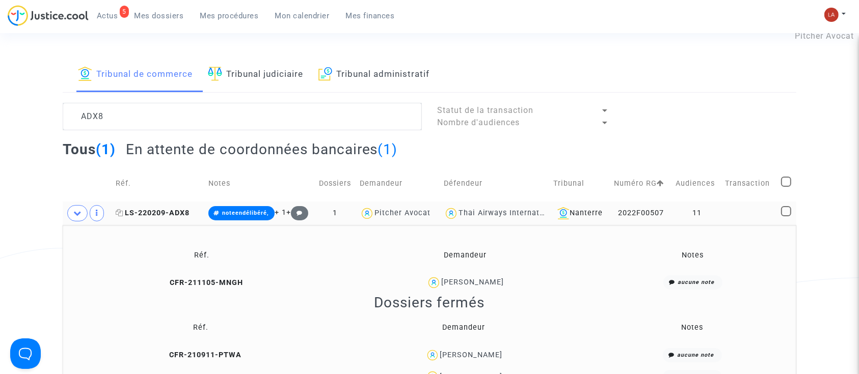
click at [161, 210] on span "LS-220209-ADX8" at bounding box center [153, 213] width 74 height 9
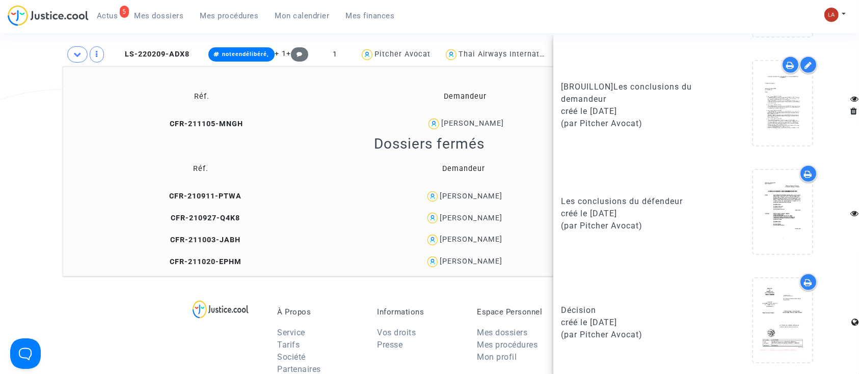
scroll to position [185, 0]
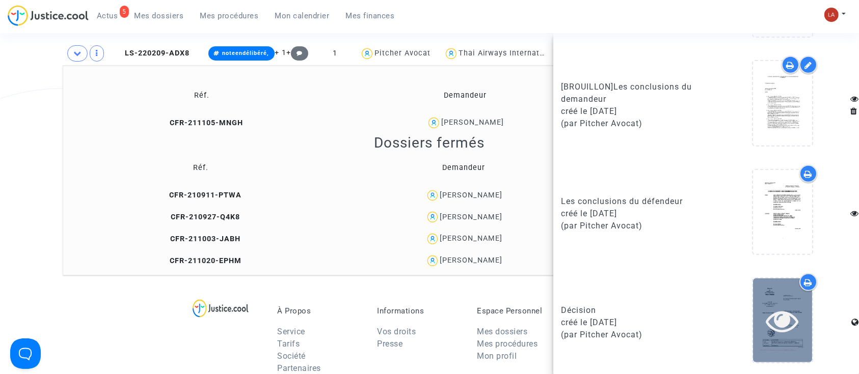
click at [753, 316] on div at bounding box center [782, 321] width 59 height 33
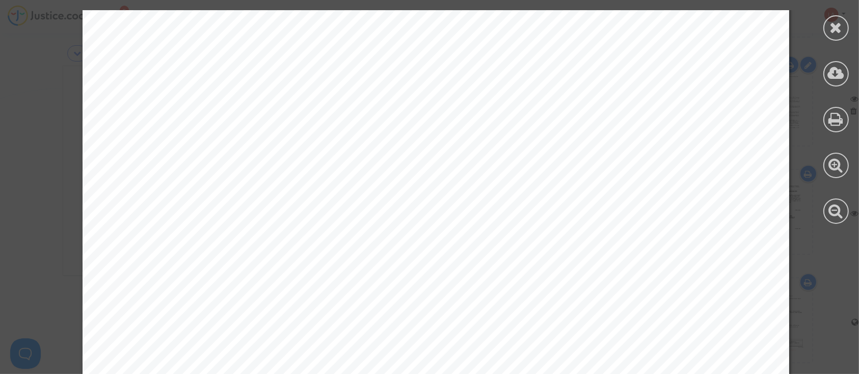
scroll to position [12519, 0]
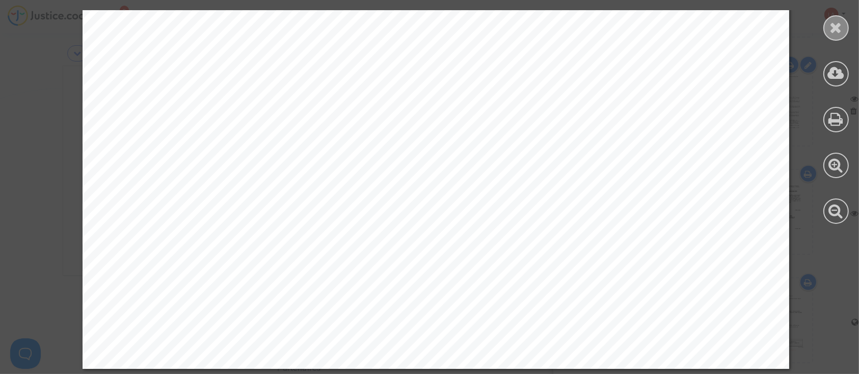
click at [843, 30] on div at bounding box center [835, 27] width 25 height 25
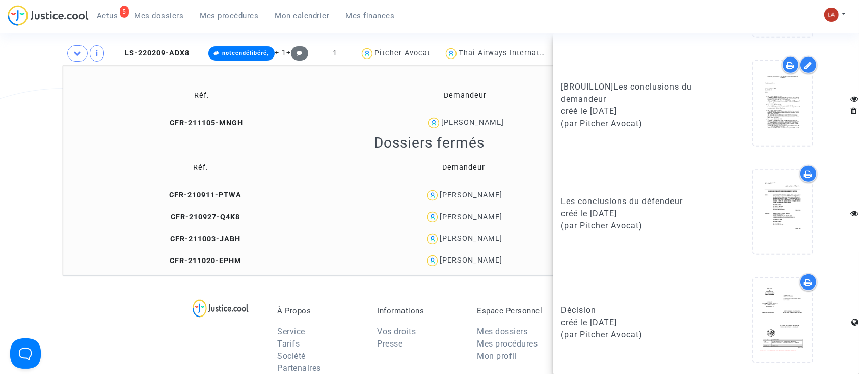
click at [145, 15] on span "Mes dossiers" at bounding box center [158, 15] width 49 height 9
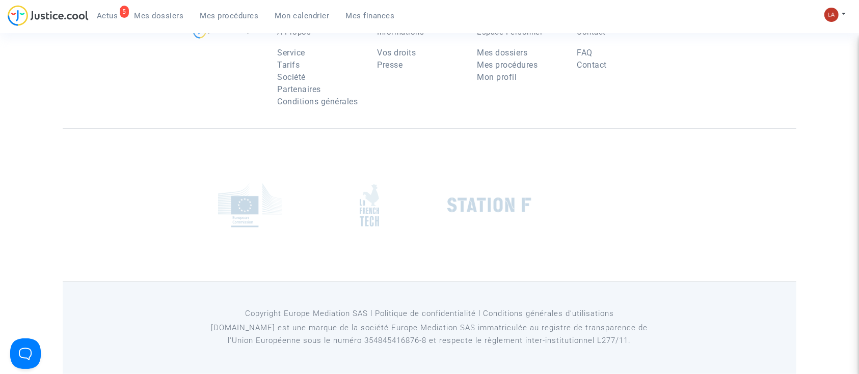
scroll to position [124, 0]
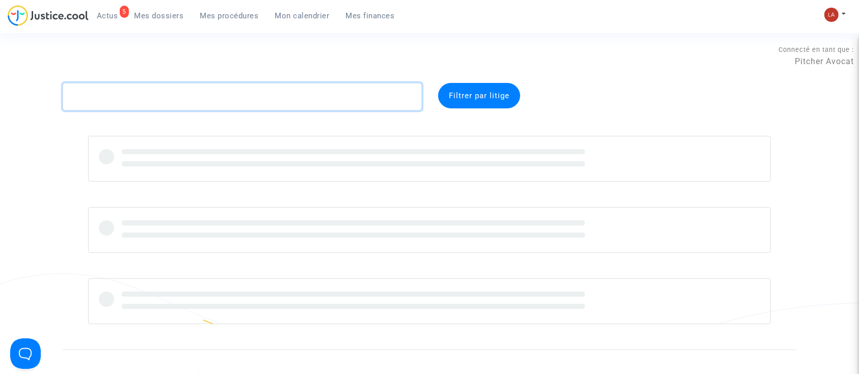
click at [120, 101] on textarea at bounding box center [242, 97] width 359 height 28
paste textarea "HQQ9"
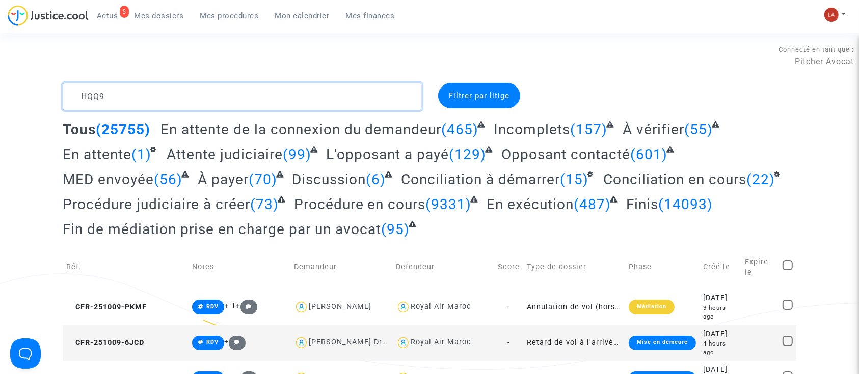
type textarea "HQQ9"
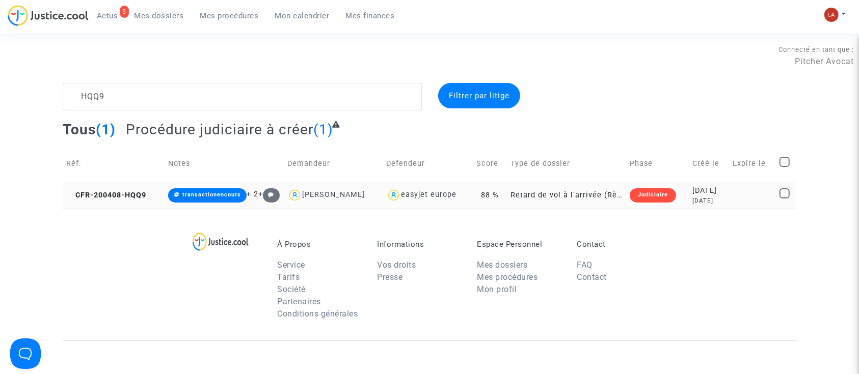
click at [136, 203] on td "CFR-200408-HQQ9" at bounding box center [114, 195] width 102 height 27
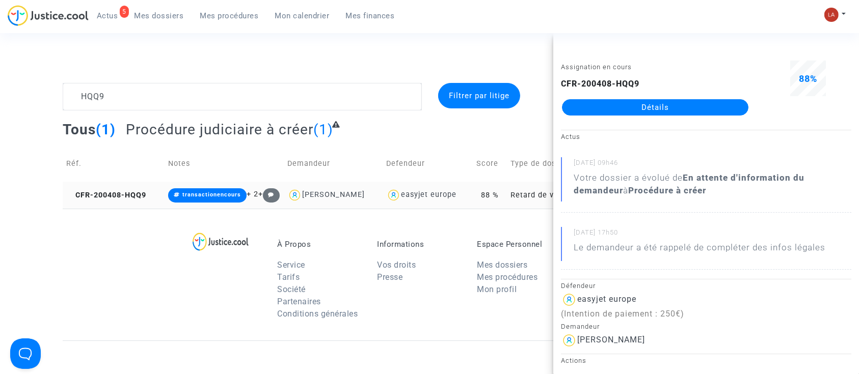
click at [123, 185] on td "CFR-200408-HQQ9" at bounding box center [114, 195] width 102 height 27
drag, startPoint x: 647, startPoint y: 76, endPoint x: 555, endPoint y: 76, distance: 91.7
click at [555, 76] on div "Assignation en cours CFR-200408-HQQ9 Détails" at bounding box center [655, 93] width 204 height 64
copy b "CFR-200408-HQQ9"
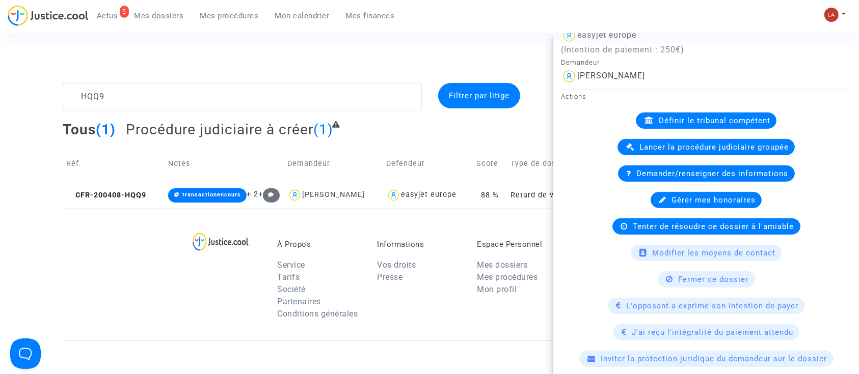
scroll to position [367, 0]
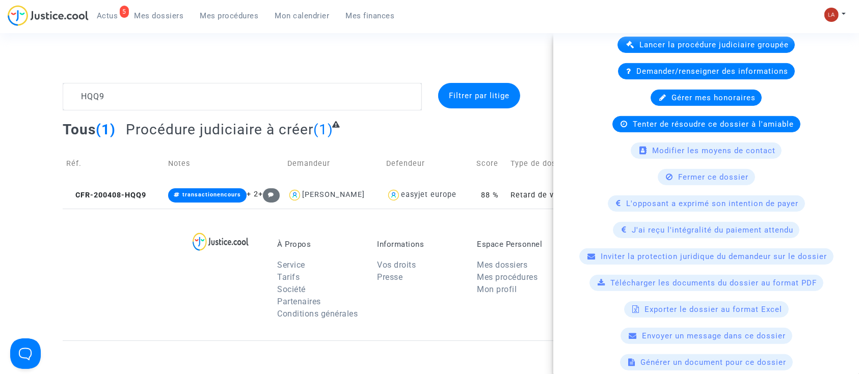
click at [668, 173] on div "Fermer ce dossier" at bounding box center [706, 177] width 97 height 16
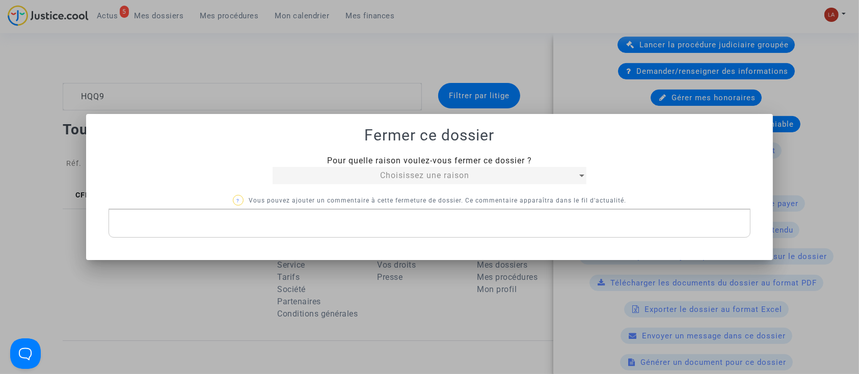
click at [344, 164] on span "Pour quelle raison voulez-vous fermer ce dossier ?" at bounding box center [429, 161] width 205 height 10
click at [337, 181] on div "Choisissez une raison" at bounding box center [425, 176] width 304 height 12
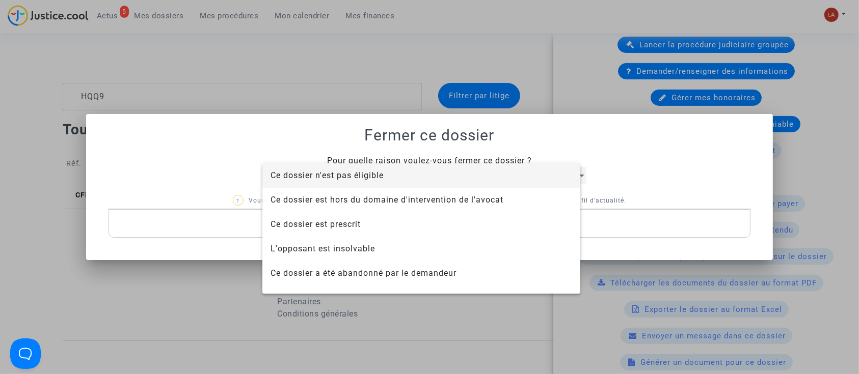
scroll to position [65, 0]
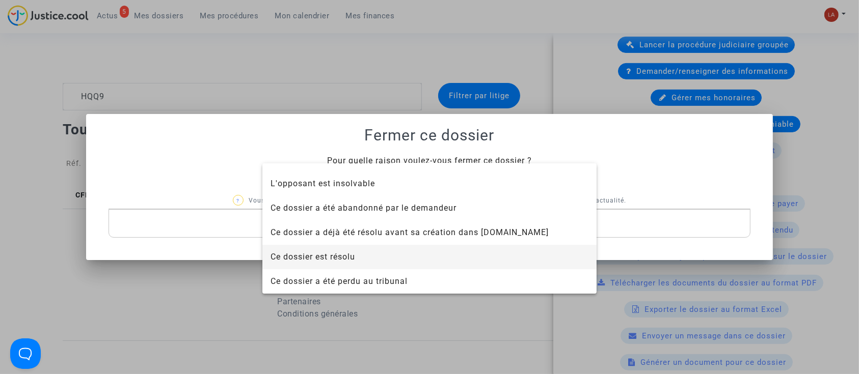
click at [339, 254] on span "Ce dossier est résolu" at bounding box center [313, 257] width 85 height 10
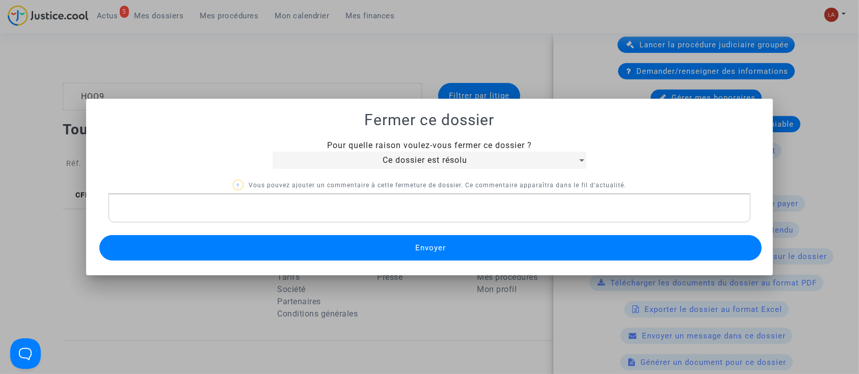
click at [317, 237] on button "Envoyer" at bounding box center [430, 247] width 663 height 25
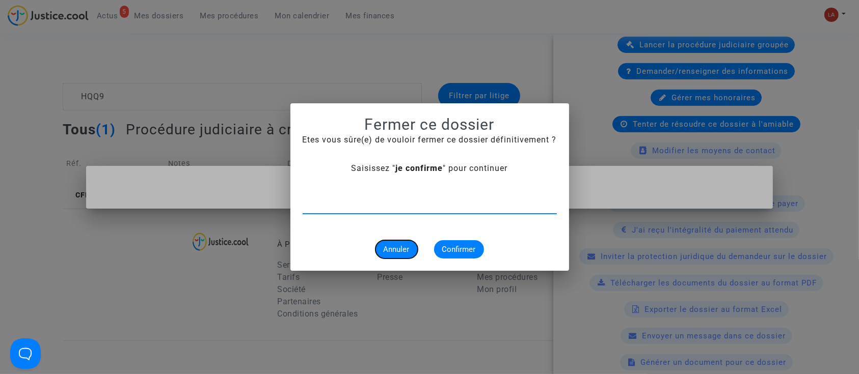
click at [403, 244] on button "Annuler" at bounding box center [396, 249] width 42 height 18
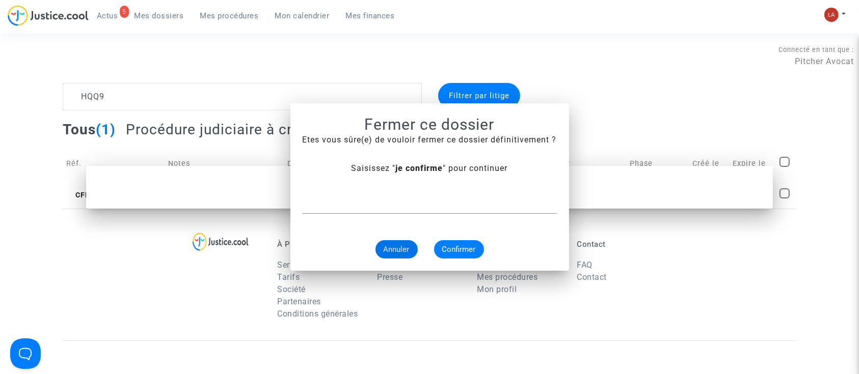
scroll to position [0, 0]
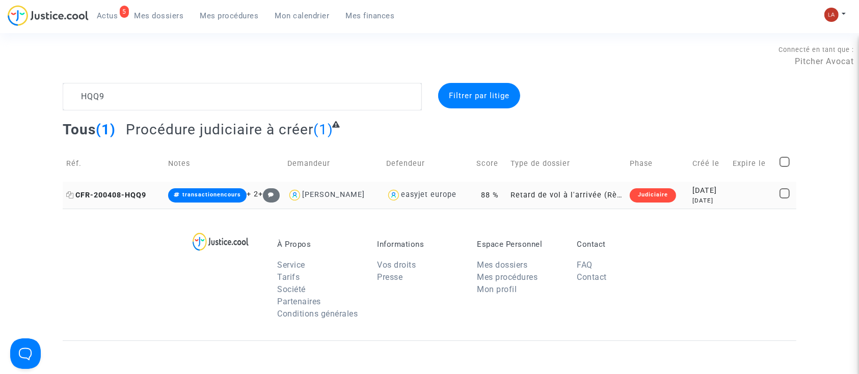
click at [118, 191] on span "CFR-200408-HQQ9" at bounding box center [106, 195] width 80 height 9
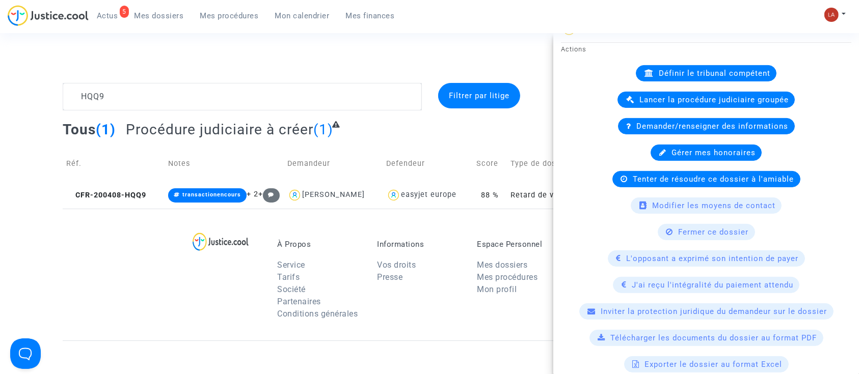
scroll to position [315, 0]
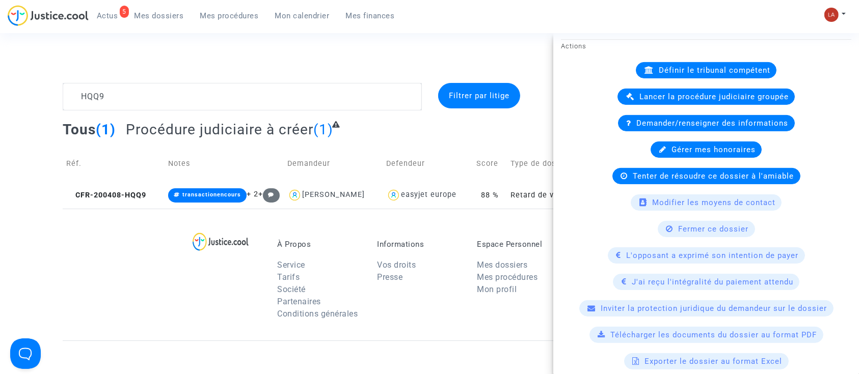
click at [666, 229] on icon at bounding box center [669, 229] width 7 height 8
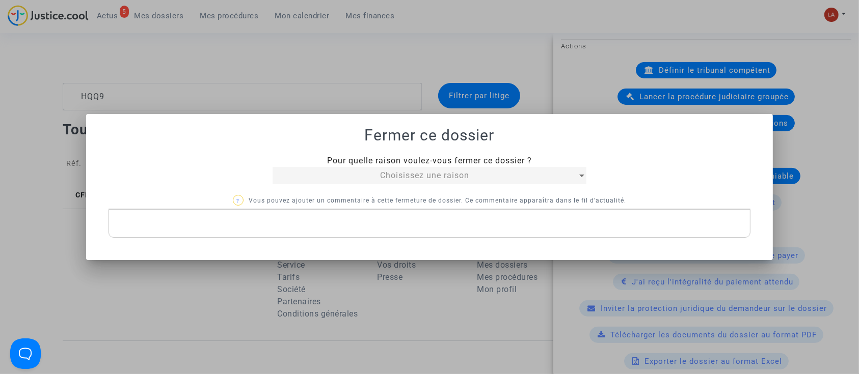
click at [306, 177] on div "Choisissez une raison" at bounding box center [425, 176] width 304 height 12
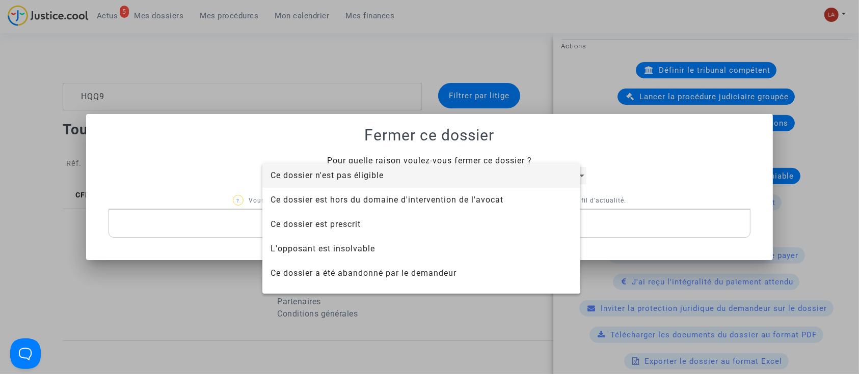
scroll to position [65, 0]
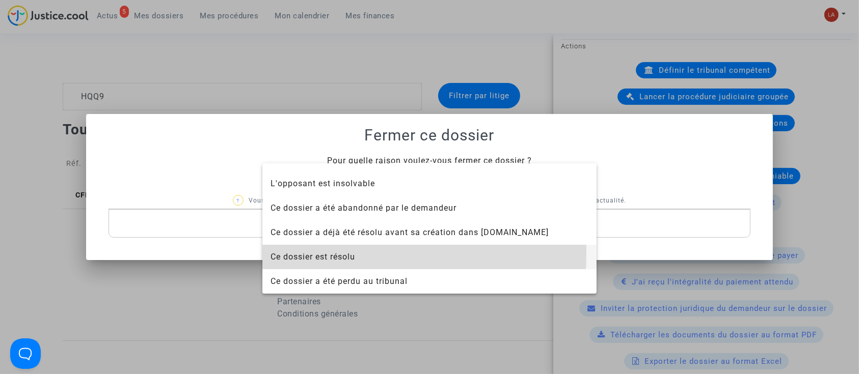
click at [315, 254] on span "Ce dossier est résolu" at bounding box center [313, 257] width 85 height 10
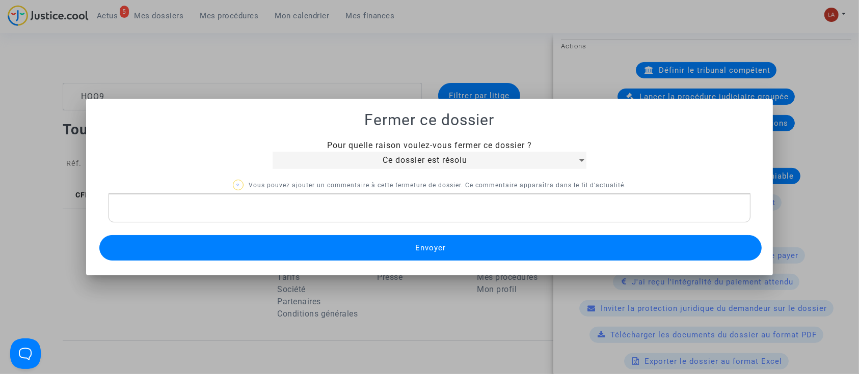
click at [290, 225] on div "Pour quelle raison voulez-vous fermer ce dossier ? Ce dossier est résolu ? Vous…" at bounding box center [429, 202] width 663 height 124
click at [262, 200] on div "Rich Text Editor, main" at bounding box center [430, 208] width 642 height 29
click at [248, 255] on button "Envoyer" at bounding box center [430, 247] width 663 height 25
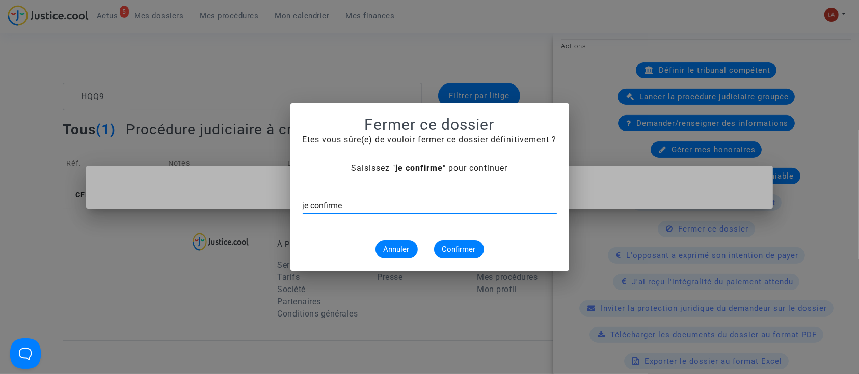
type input "je confirme"
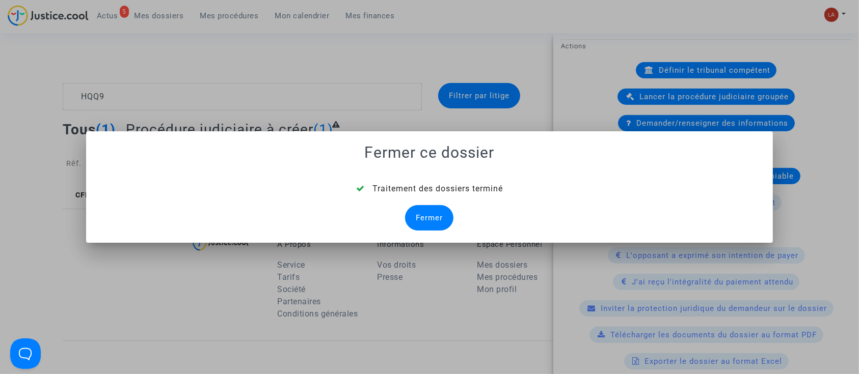
click at [191, 113] on div at bounding box center [429, 187] width 859 height 374
click at [139, 98] on div at bounding box center [429, 187] width 859 height 374
click at [421, 207] on div "Fermer" at bounding box center [429, 217] width 48 height 25
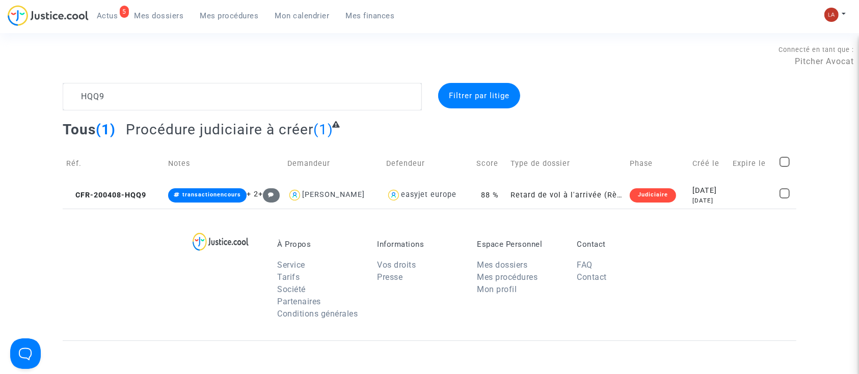
scroll to position [0, 0]
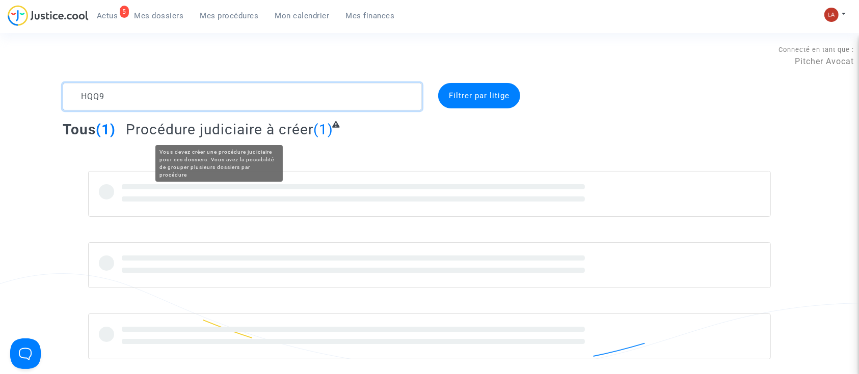
click at [129, 92] on textarea at bounding box center [242, 97] width 359 height 28
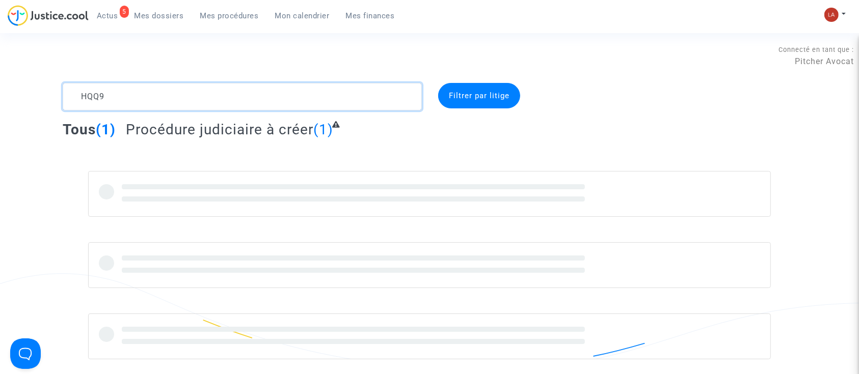
click at [129, 92] on textarea at bounding box center [242, 97] width 359 height 28
paste textarea "TWV"
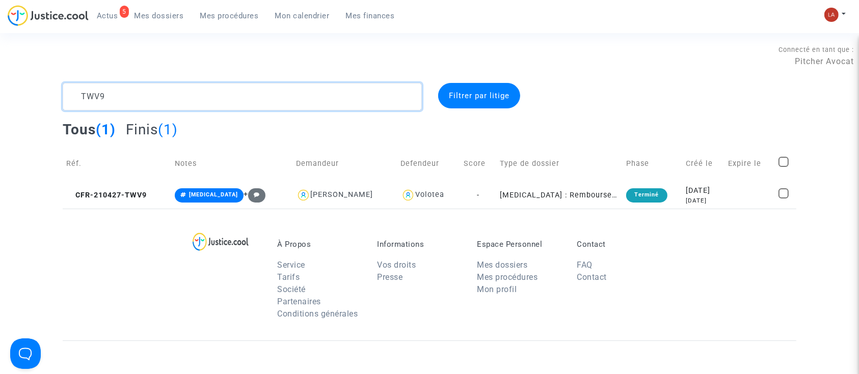
type textarea "TWV9"
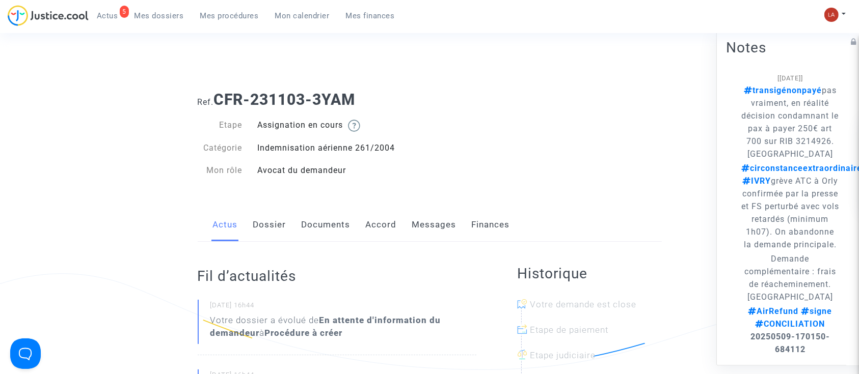
click at [445, 226] on link "Messages" at bounding box center [434, 225] width 44 height 34
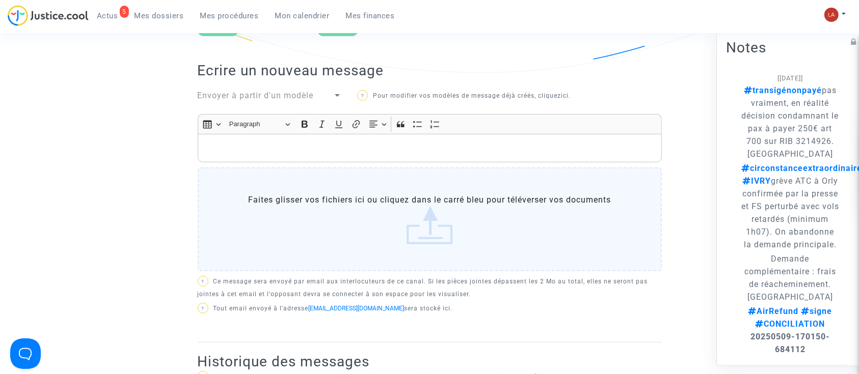
scroll to position [212, 0]
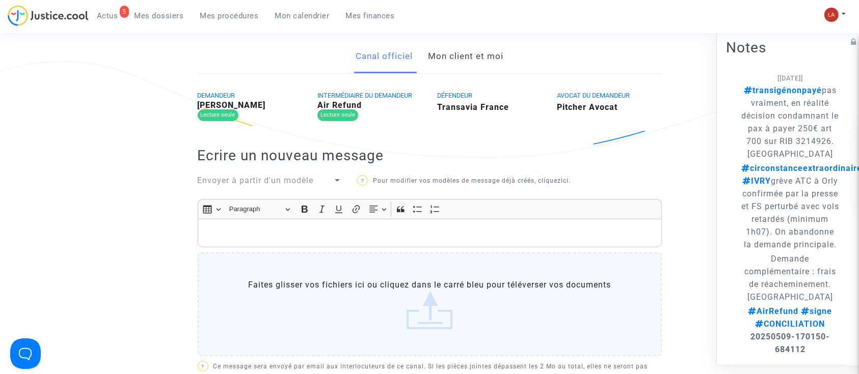
click at [464, 64] on link "Mon client et moi" at bounding box center [465, 57] width 75 height 34
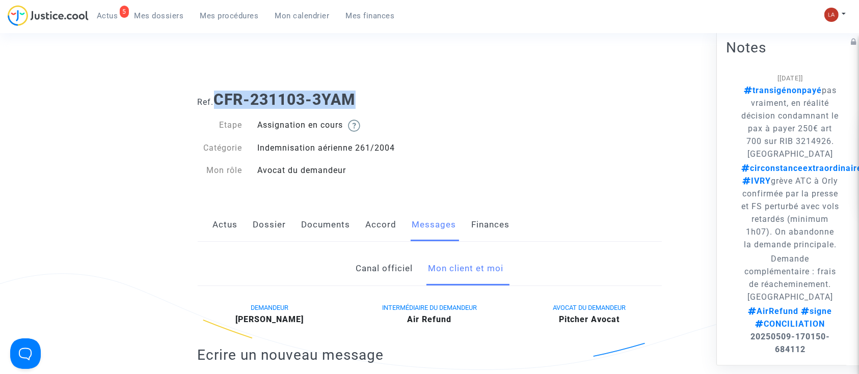
drag, startPoint x: 368, startPoint y: 105, endPoint x: 221, endPoint y: 89, distance: 148.6
click at [221, 89] on div "Ref. CFR-231103-3YAM" at bounding box center [429, 96] width 479 height 26
copy b "CFR-231103-3YAM"
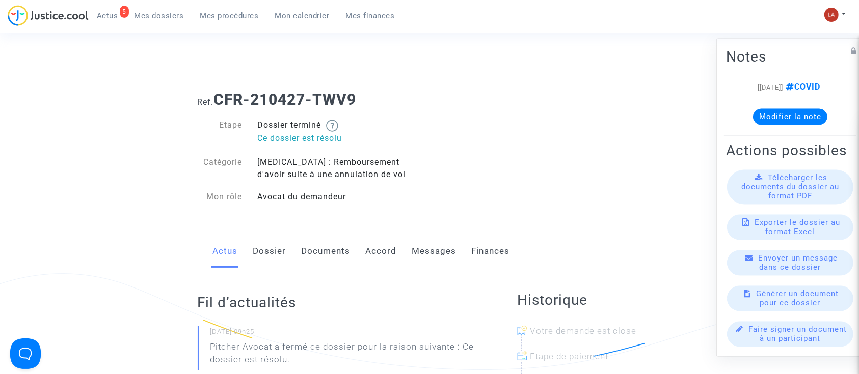
click at [436, 254] on link "Messages" at bounding box center [434, 252] width 44 height 34
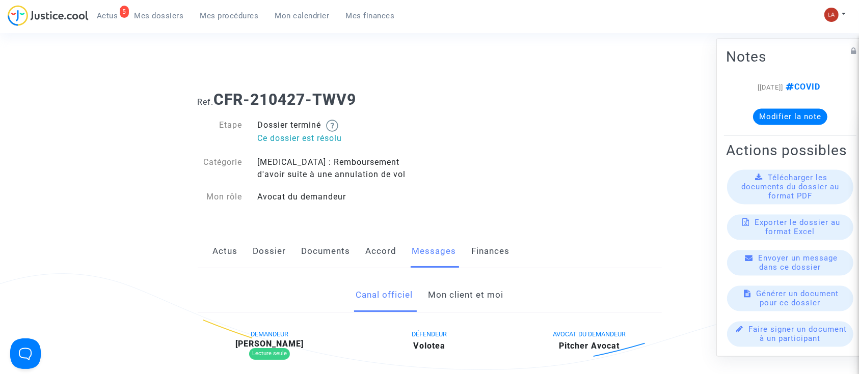
click at [441, 291] on link "Mon client et moi" at bounding box center [465, 296] width 75 height 34
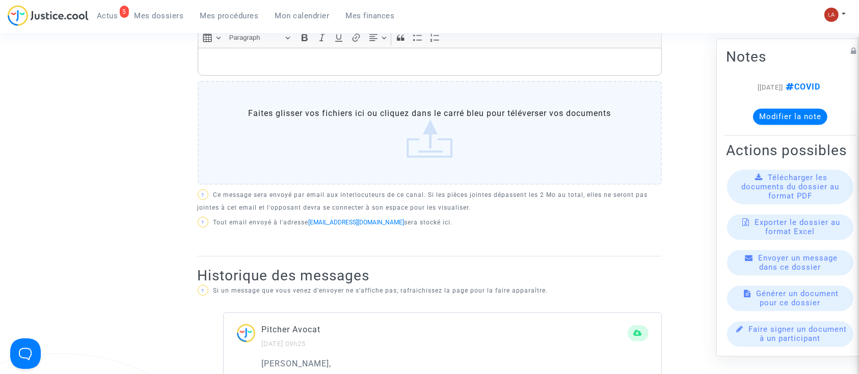
scroll to position [397, 0]
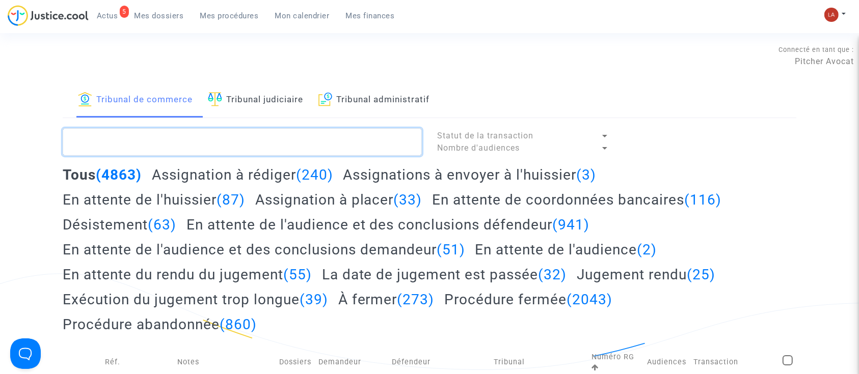
click at [241, 138] on textarea at bounding box center [242, 142] width 359 height 28
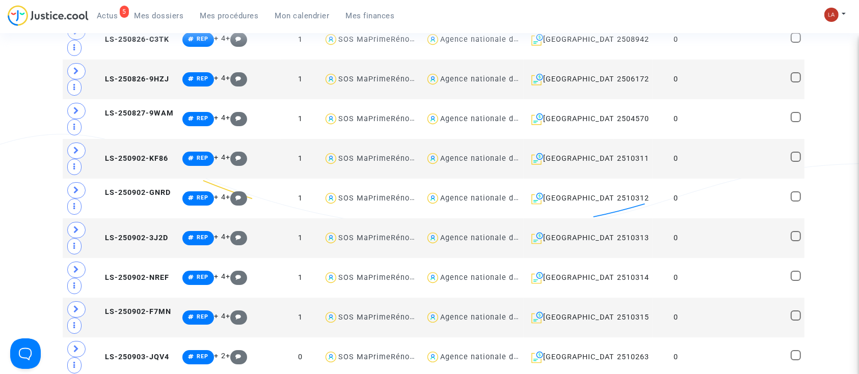
scroll to position [84707, 0]
